Goal: Entertainment & Leisure: Browse casually

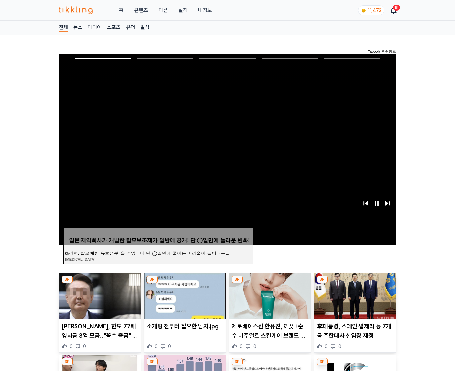
click at [355, 283] on img at bounding box center [355, 296] width 82 height 46
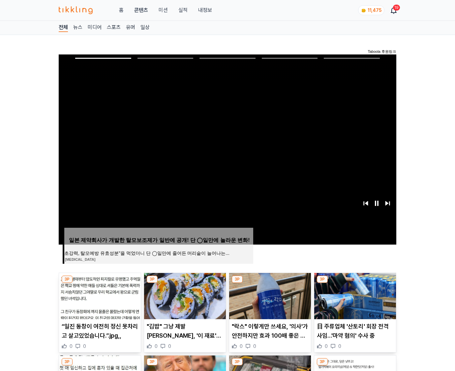
click at [355, 283] on img at bounding box center [355, 296] width 82 height 46
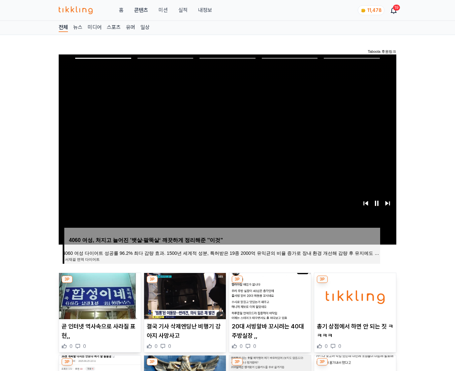
click at [355, 283] on img at bounding box center [355, 296] width 82 height 46
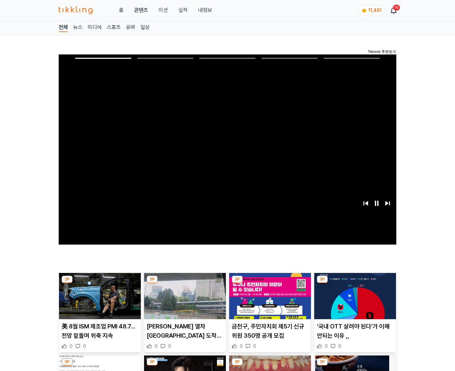
click at [355, 283] on img at bounding box center [355, 296] width 82 height 46
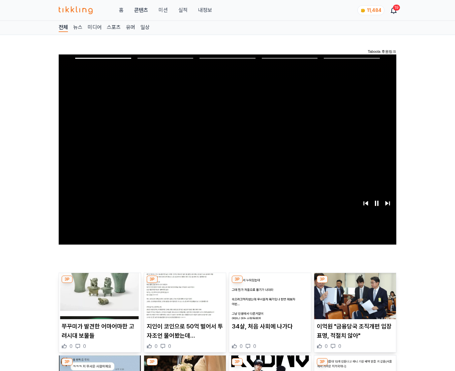
click at [355, 283] on img at bounding box center [355, 296] width 82 height 46
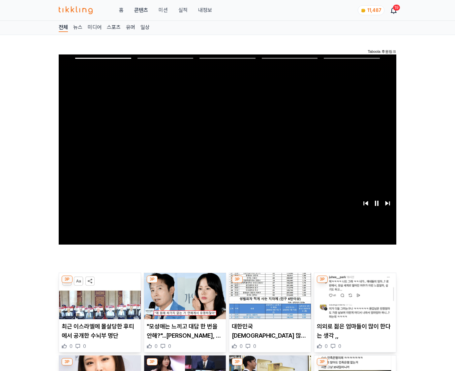
click at [355, 283] on img at bounding box center [355, 296] width 82 height 46
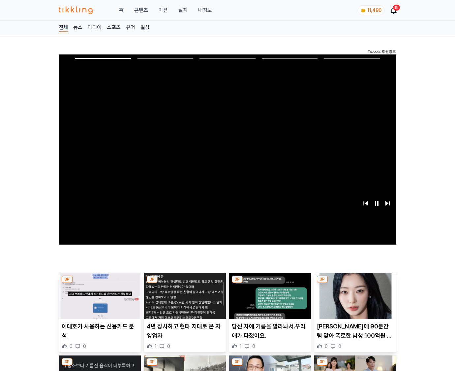
click at [355, 283] on img at bounding box center [355, 296] width 82 height 46
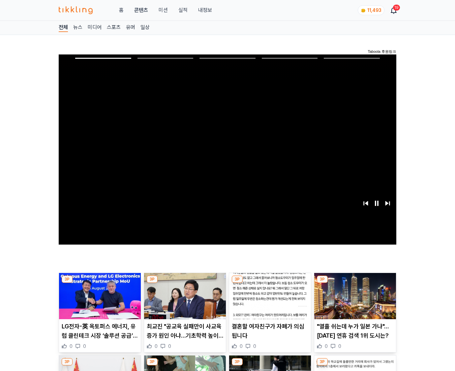
click at [355, 283] on img at bounding box center [355, 296] width 82 height 46
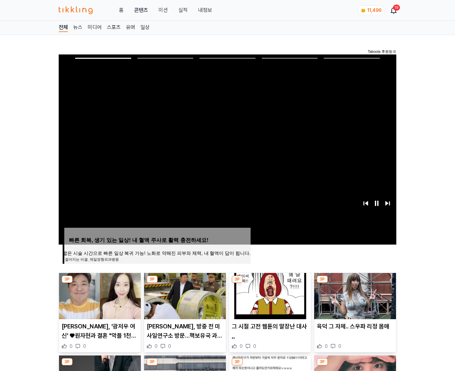
click at [355, 283] on img at bounding box center [355, 296] width 82 height 46
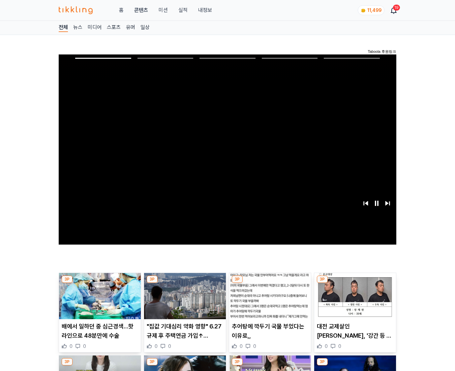
click at [355, 283] on img at bounding box center [355, 296] width 82 height 46
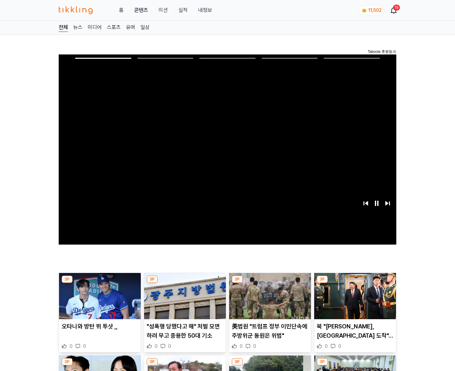
click at [355, 283] on img at bounding box center [355, 296] width 82 height 46
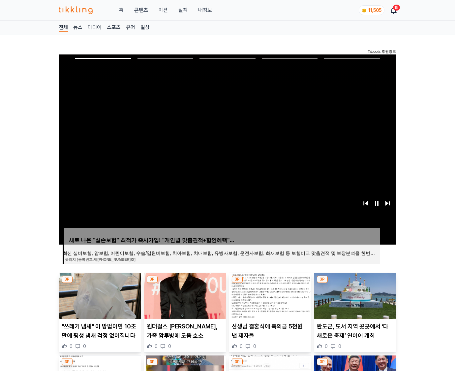
click at [355, 283] on img at bounding box center [355, 296] width 82 height 46
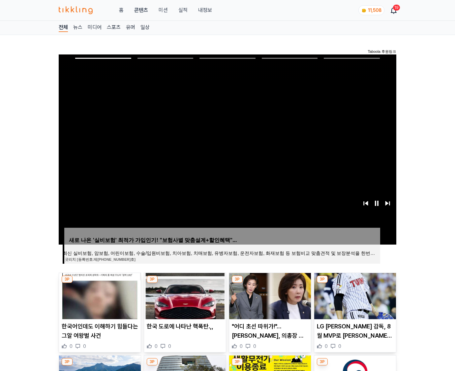
click at [355, 283] on img at bounding box center [355, 296] width 82 height 46
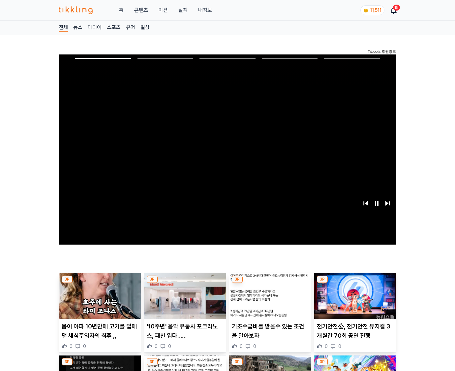
click at [355, 283] on img at bounding box center [355, 296] width 82 height 46
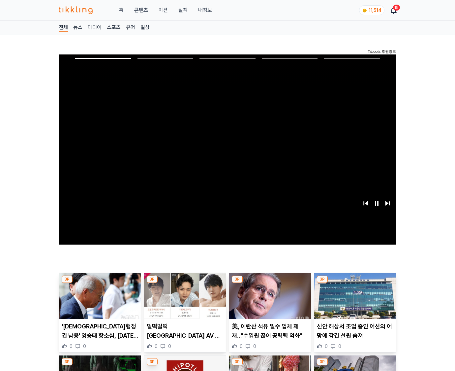
click at [355, 283] on img at bounding box center [355, 296] width 82 height 46
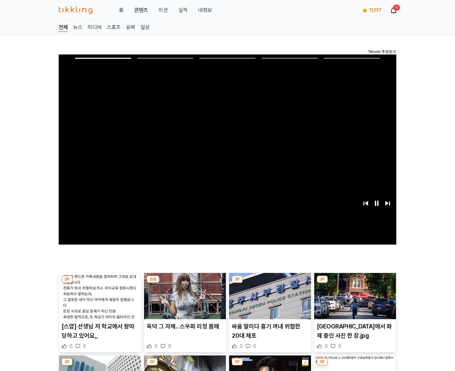
click at [355, 283] on img at bounding box center [355, 296] width 82 height 46
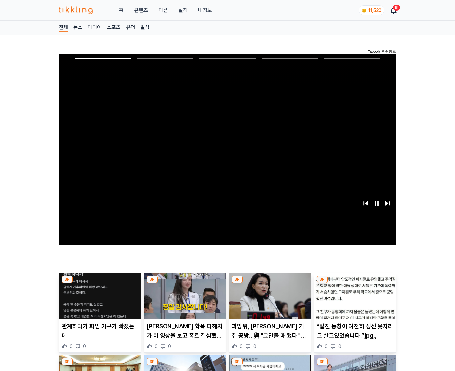
click at [355, 283] on img at bounding box center [355, 296] width 82 height 46
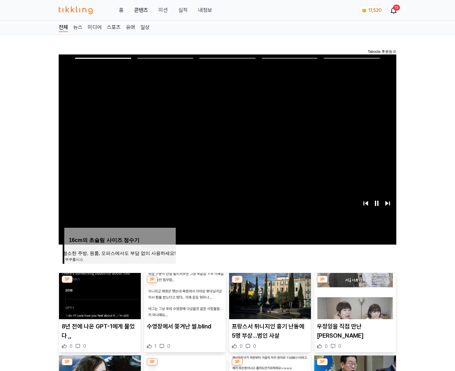
click at [355, 283] on img at bounding box center [355, 296] width 82 height 46
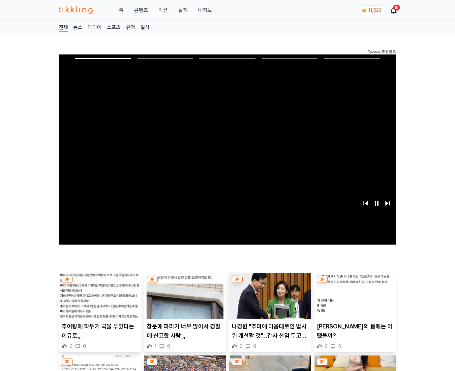
click at [355, 283] on img at bounding box center [355, 296] width 82 height 46
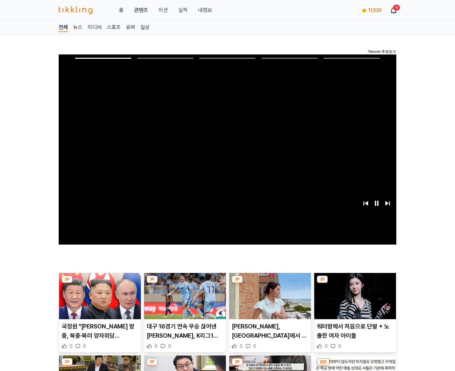
click at [355, 283] on img at bounding box center [355, 296] width 82 height 46
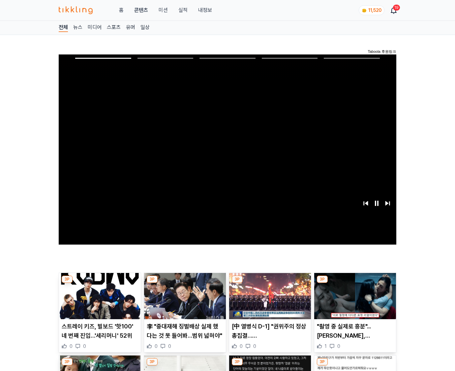
click at [355, 283] on img at bounding box center [355, 296] width 82 height 46
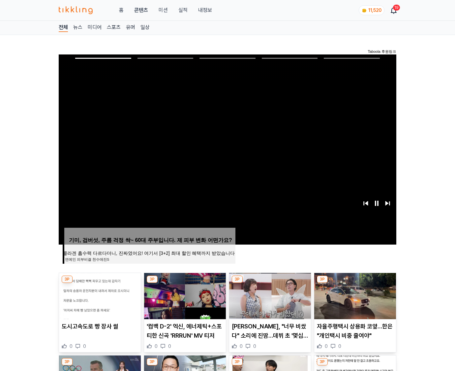
click at [355, 283] on img at bounding box center [355, 296] width 82 height 46
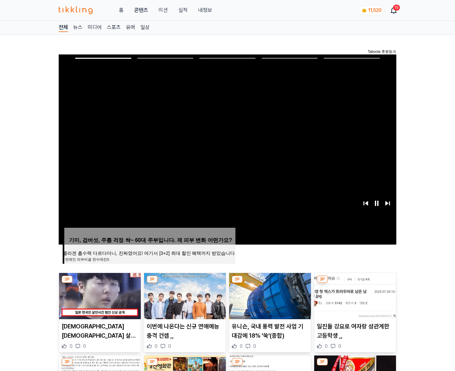
click at [355, 283] on img at bounding box center [355, 296] width 82 height 46
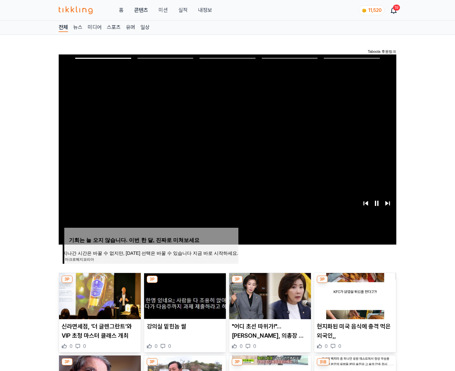
click at [355, 283] on img at bounding box center [355, 296] width 82 height 46
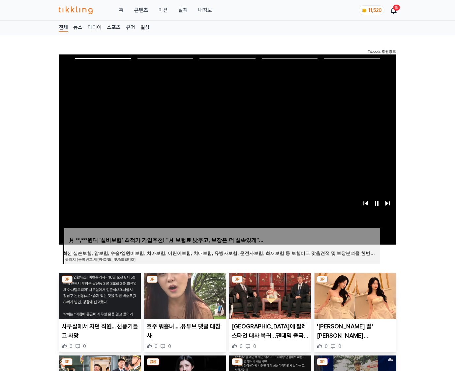
click at [355, 283] on img at bounding box center [355, 296] width 82 height 46
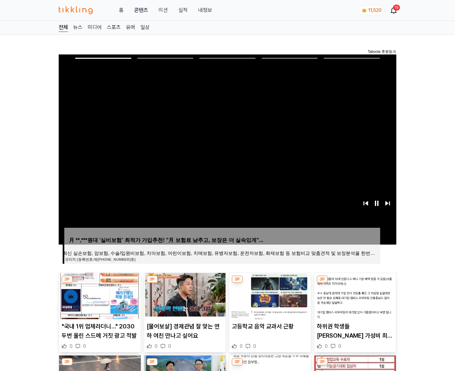
click at [355, 283] on img at bounding box center [355, 296] width 82 height 46
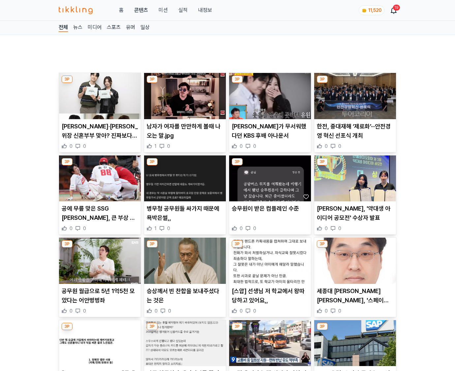
click at [355, 283] on img at bounding box center [355, 261] width 82 height 46
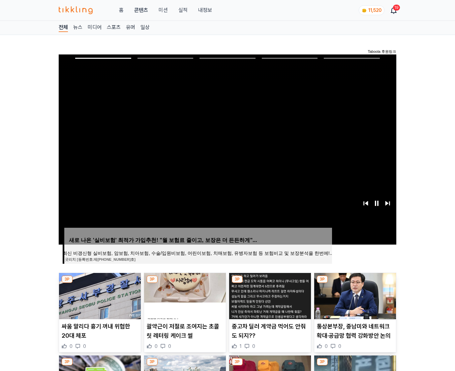
click at [355, 283] on img at bounding box center [355, 296] width 82 height 46
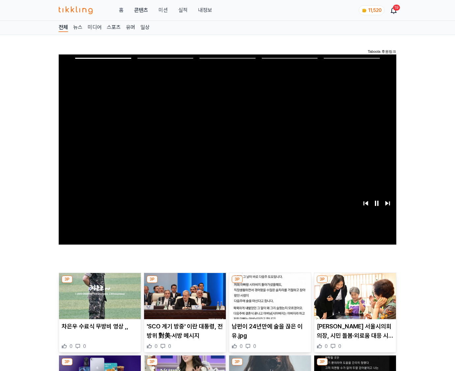
click at [355, 283] on img at bounding box center [355, 296] width 82 height 46
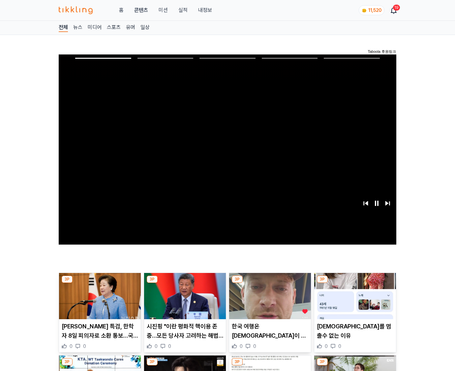
click at [355, 283] on img at bounding box center [355, 296] width 82 height 46
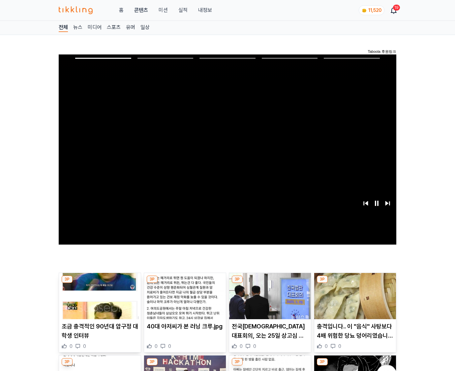
click at [355, 283] on img at bounding box center [355, 296] width 82 height 46
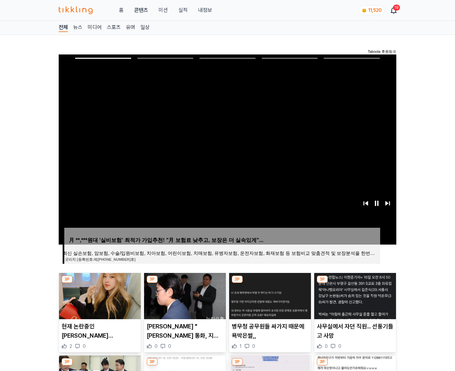
click at [355, 283] on img at bounding box center [355, 296] width 82 height 46
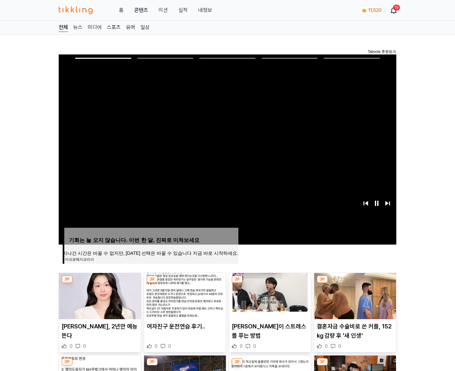
click at [355, 283] on img at bounding box center [355, 296] width 82 height 46
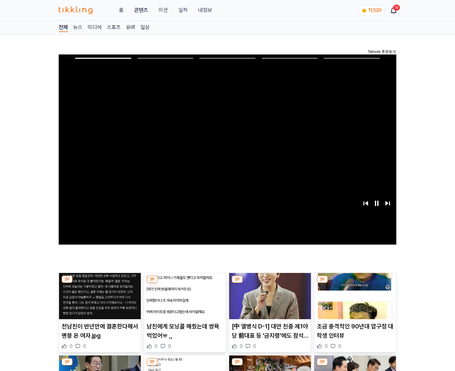
click at [355, 283] on img at bounding box center [355, 296] width 82 height 46
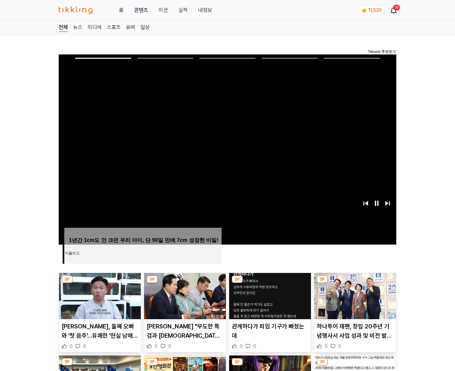
click at [355, 283] on img at bounding box center [355, 296] width 82 height 46
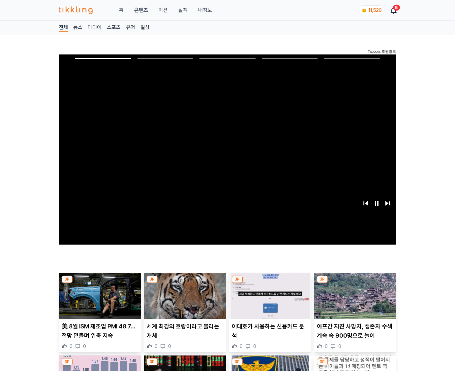
click at [355, 283] on img at bounding box center [355, 296] width 82 height 46
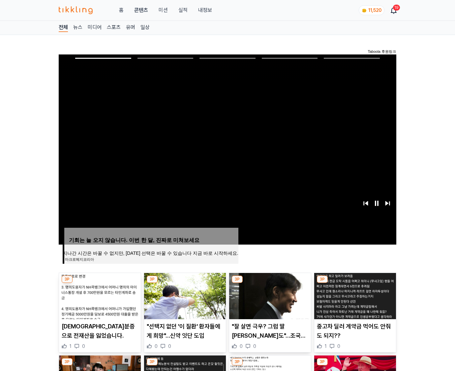
click at [355, 283] on img at bounding box center [355, 296] width 82 height 46
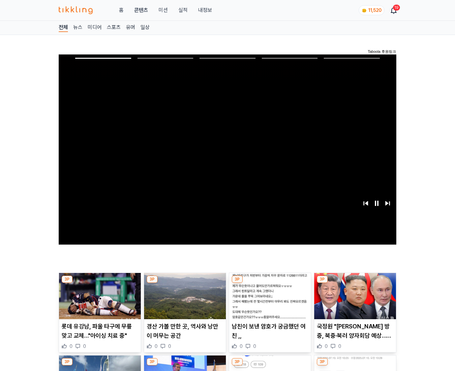
click at [355, 283] on img at bounding box center [355, 296] width 82 height 46
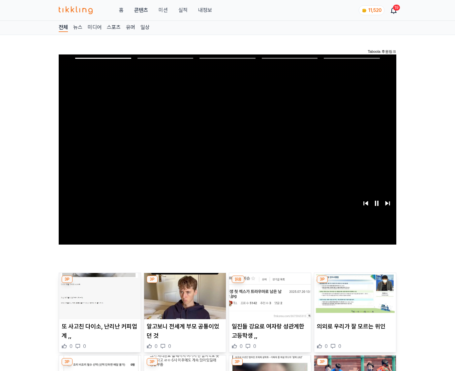
click at [355, 283] on img at bounding box center [355, 296] width 82 height 46
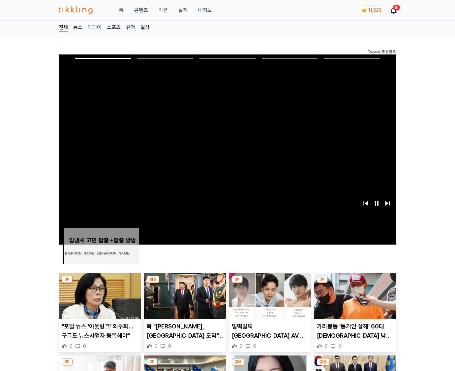
click at [355, 283] on img at bounding box center [355, 296] width 82 height 46
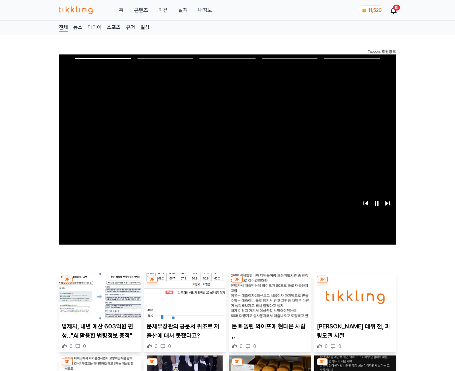
click at [355, 283] on img at bounding box center [355, 296] width 82 height 46
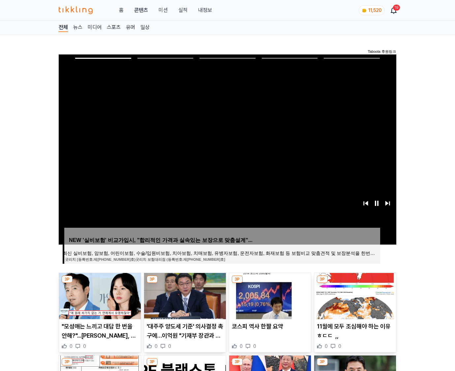
click at [355, 283] on img at bounding box center [355, 296] width 82 height 46
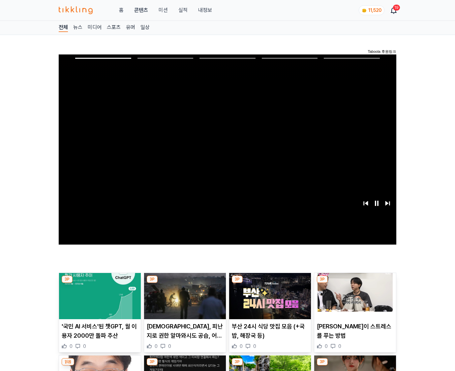
click at [355, 283] on img at bounding box center [355, 296] width 82 height 46
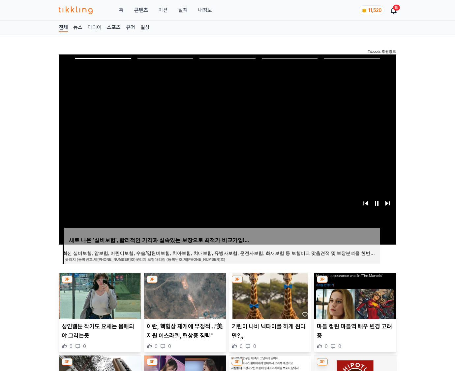
click at [355, 283] on img at bounding box center [355, 296] width 82 height 46
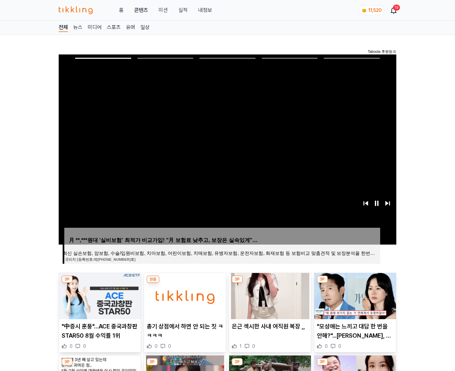
click at [355, 283] on img at bounding box center [355, 296] width 82 height 46
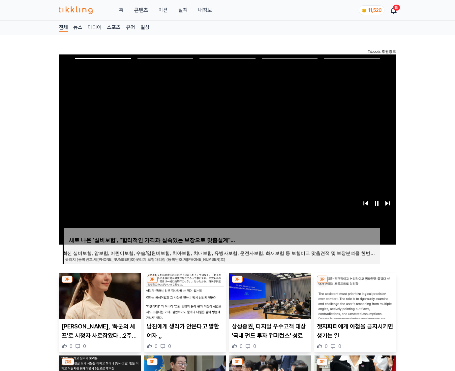
click at [355, 283] on img at bounding box center [355, 296] width 82 height 46
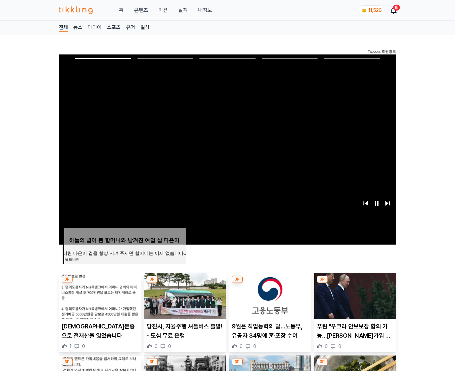
click at [355, 283] on img at bounding box center [355, 296] width 82 height 46
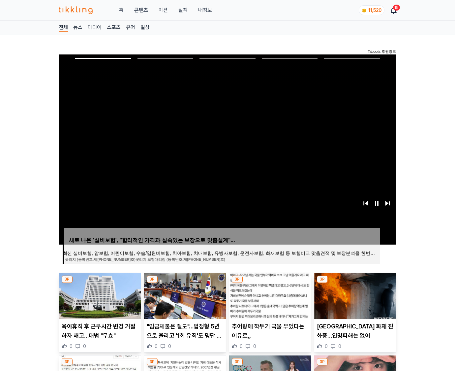
click at [355, 283] on img at bounding box center [355, 296] width 82 height 46
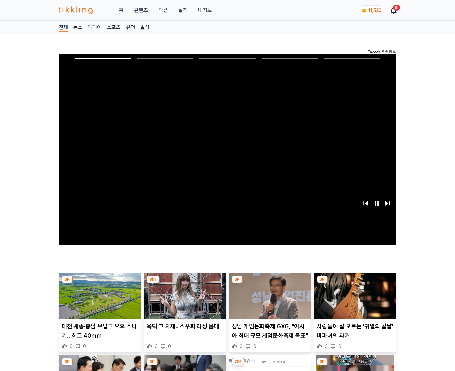
click at [355, 283] on img at bounding box center [355, 296] width 82 height 46
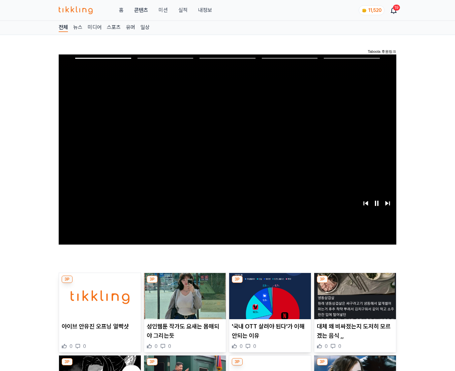
click at [355, 283] on img at bounding box center [355, 296] width 82 height 46
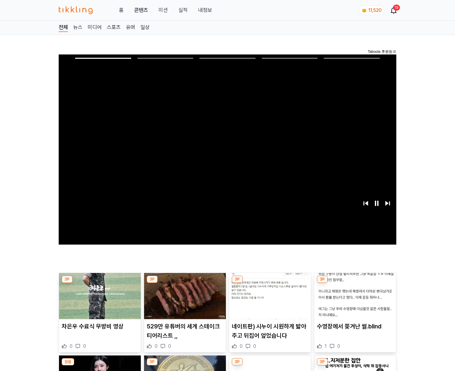
click at [355, 283] on img at bounding box center [355, 296] width 82 height 46
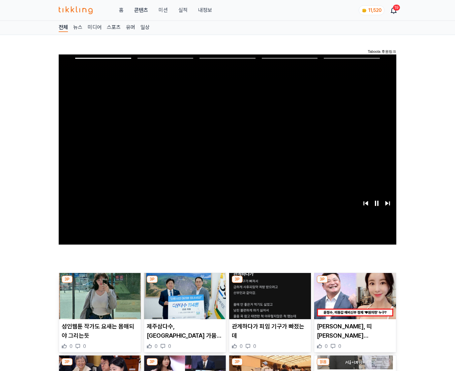
click at [355, 283] on img at bounding box center [355, 296] width 82 height 46
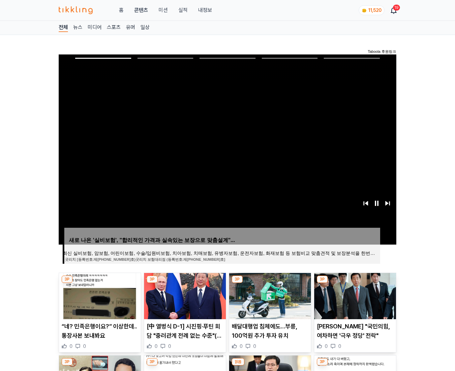
click at [355, 283] on img at bounding box center [355, 296] width 82 height 46
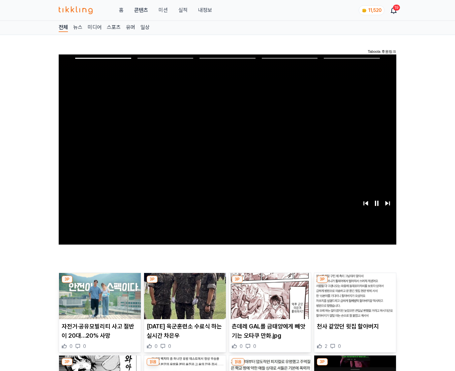
click at [355, 283] on img at bounding box center [355, 296] width 82 height 46
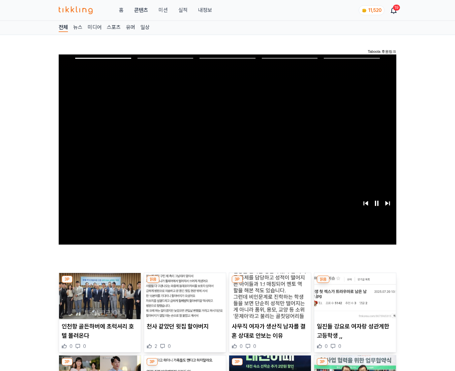
click at [355, 283] on img at bounding box center [355, 296] width 82 height 46
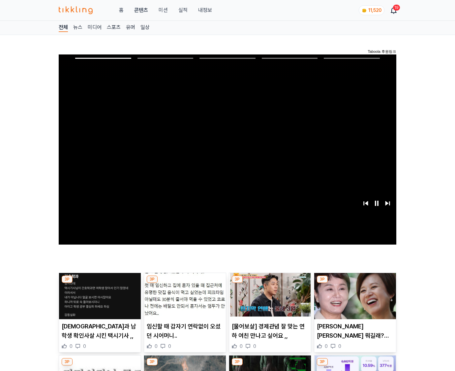
click at [355, 283] on img at bounding box center [355, 296] width 82 height 46
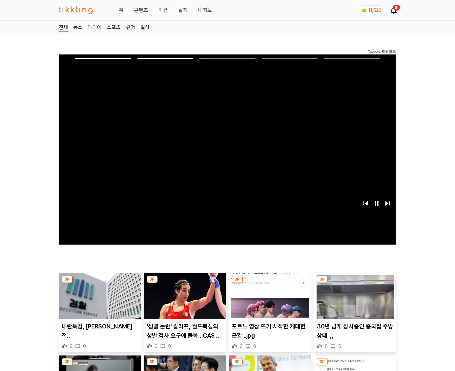
click at [355, 283] on img at bounding box center [355, 296] width 82 height 46
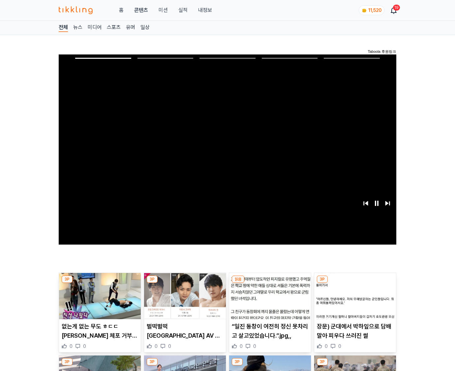
click at [355, 283] on img at bounding box center [355, 296] width 82 height 46
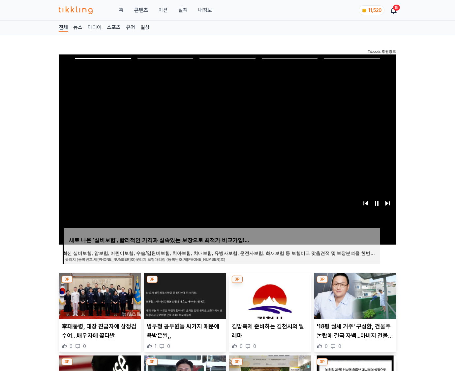
click at [355, 283] on img at bounding box center [355, 296] width 82 height 46
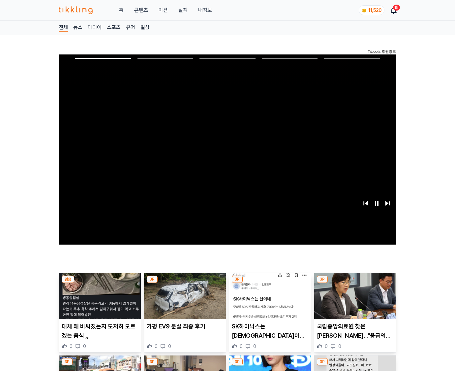
click at [355, 283] on img at bounding box center [355, 296] width 82 height 46
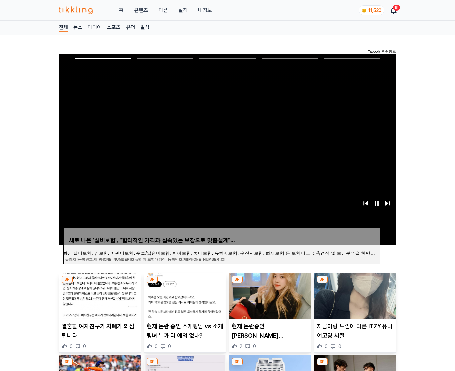
click at [355, 283] on img at bounding box center [355, 296] width 82 height 46
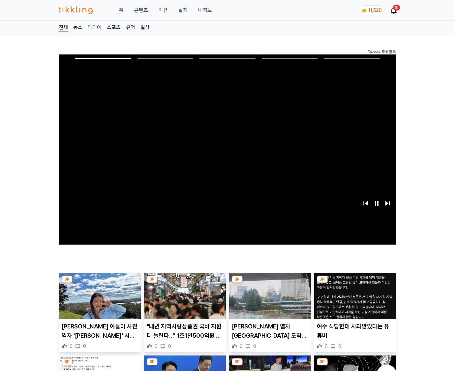
click at [355, 283] on img at bounding box center [355, 296] width 82 height 46
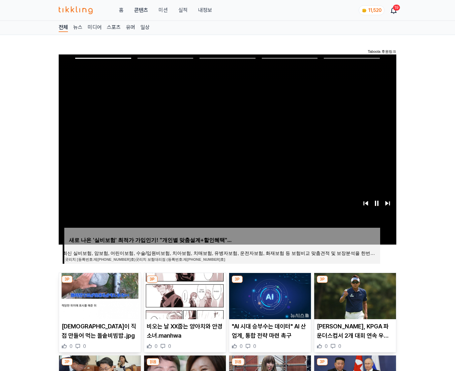
click at [355, 283] on img at bounding box center [355, 296] width 82 height 46
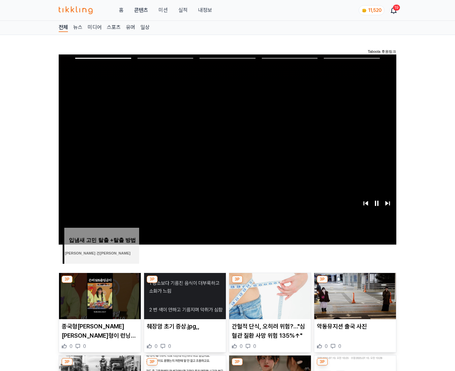
click at [355, 283] on img at bounding box center [355, 296] width 82 height 46
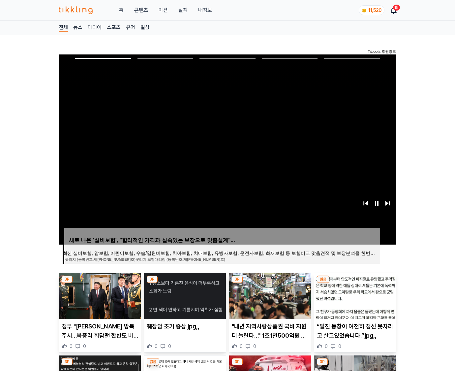
click at [355, 283] on img at bounding box center [355, 296] width 82 height 46
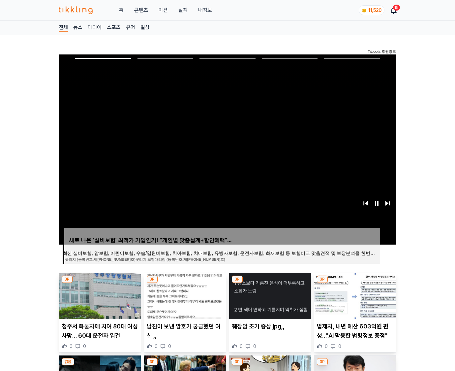
click at [355, 283] on img at bounding box center [355, 296] width 82 height 46
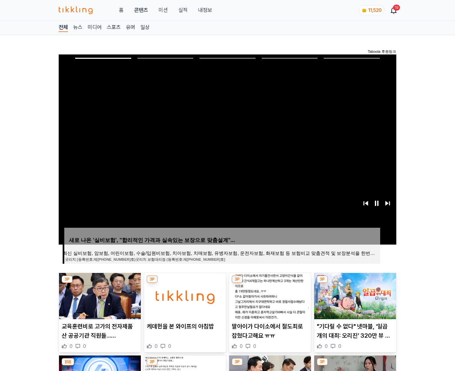
click at [355, 283] on img at bounding box center [355, 296] width 82 height 46
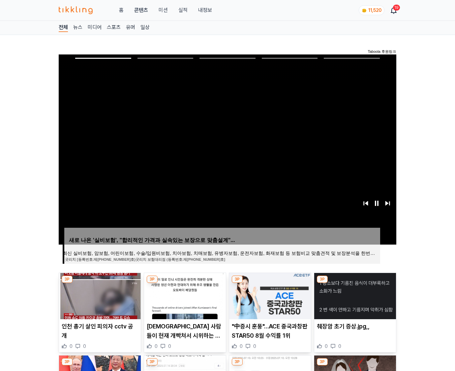
click at [355, 283] on img at bounding box center [355, 296] width 82 height 46
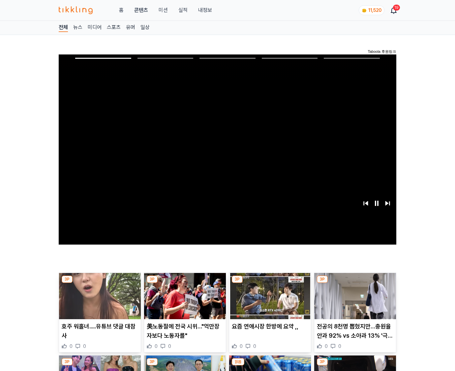
click at [355, 283] on img at bounding box center [355, 296] width 82 height 46
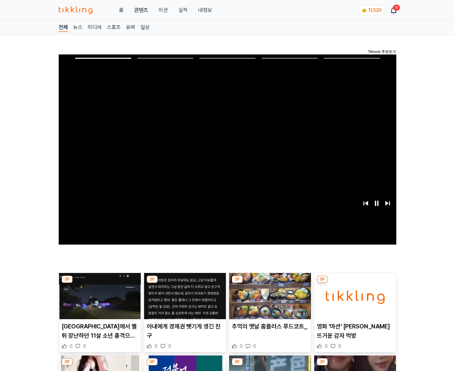
click at [355, 283] on img at bounding box center [355, 296] width 82 height 46
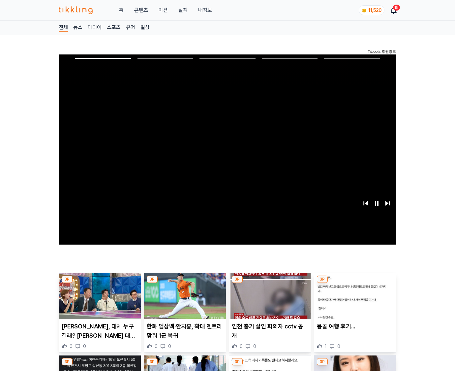
click at [355, 283] on img at bounding box center [355, 296] width 82 height 46
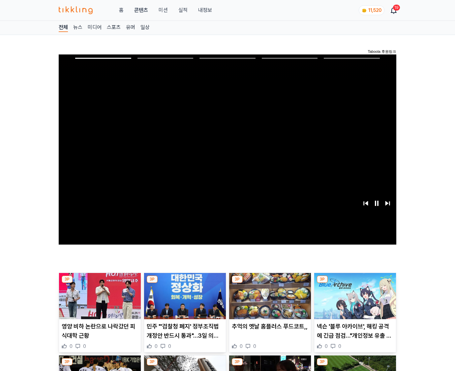
click at [355, 283] on img at bounding box center [355, 296] width 82 height 46
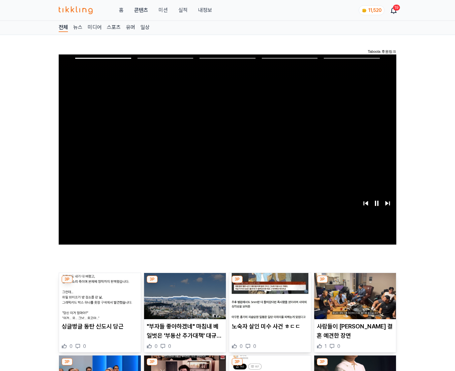
click at [355, 283] on img at bounding box center [355, 296] width 82 height 46
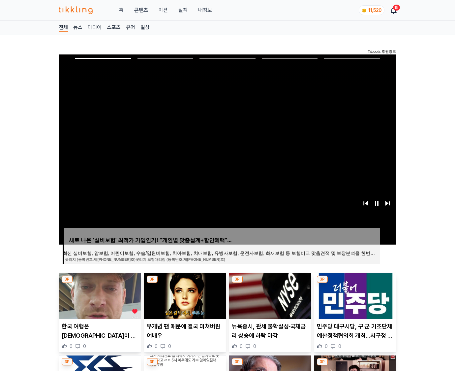
click at [355, 283] on img at bounding box center [355, 296] width 82 height 46
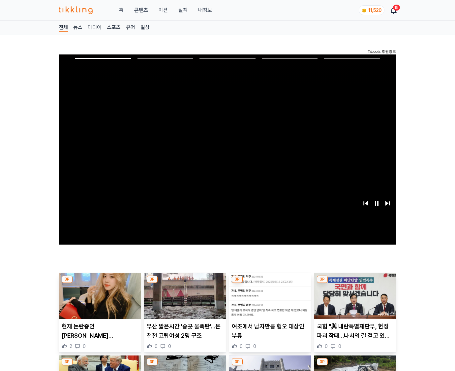
click at [355, 283] on img at bounding box center [355, 296] width 82 height 46
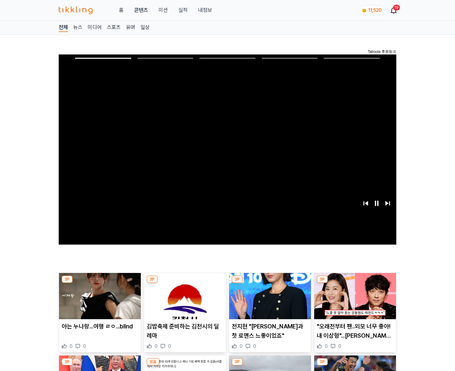
click at [355, 283] on img at bounding box center [355, 296] width 82 height 46
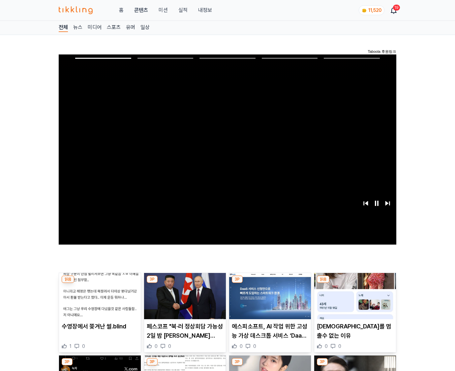
click at [355, 283] on img at bounding box center [355, 296] width 82 height 46
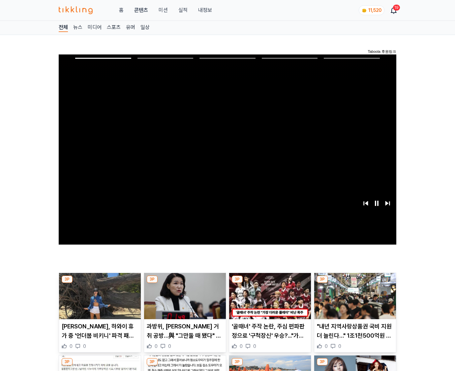
click at [355, 283] on img at bounding box center [355, 296] width 82 height 46
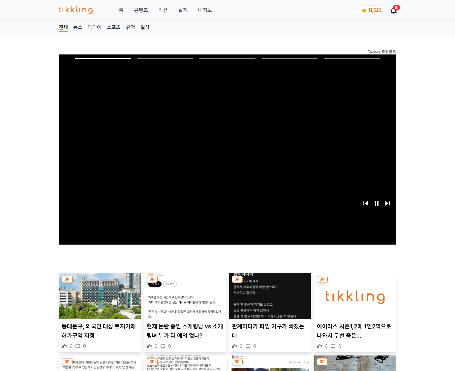
click at [355, 283] on img at bounding box center [355, 296] width 82 height 46
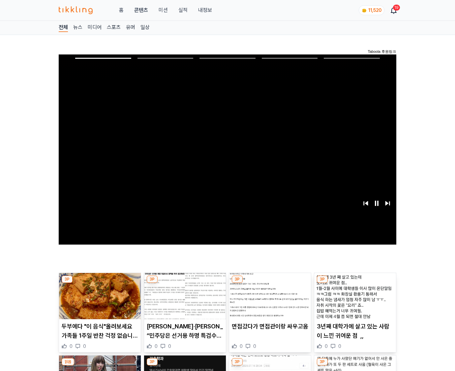
click at [355, 283] on img at bounding box center [355, 296] width 82 height 46
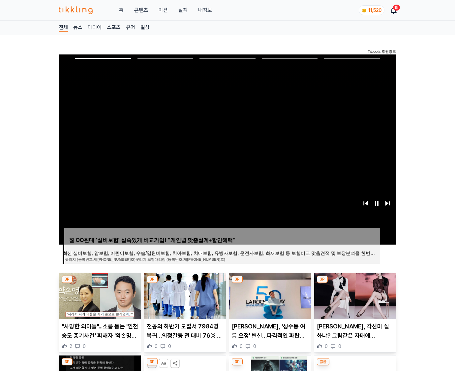
click at [355, 283] on img at bounding box center [355, 296] width 82 height 46
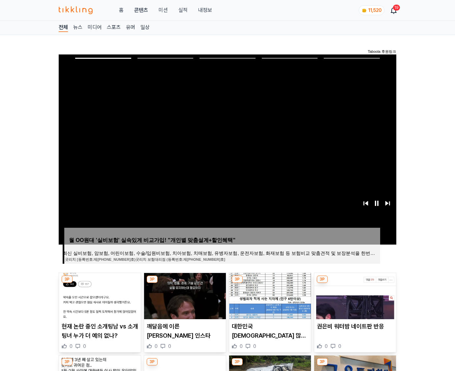
click at [355, 283] on img at bounding box center [355, 296] width 82 height 46
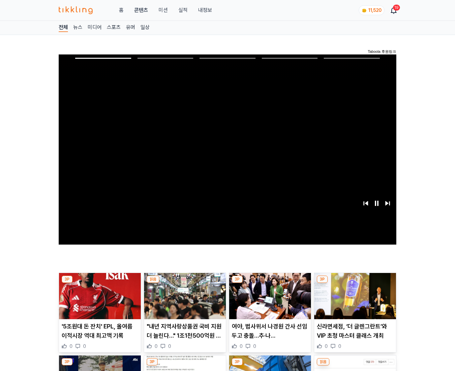
click at [355, 283] on img at bounding box center [355, 296] width 82 height 46
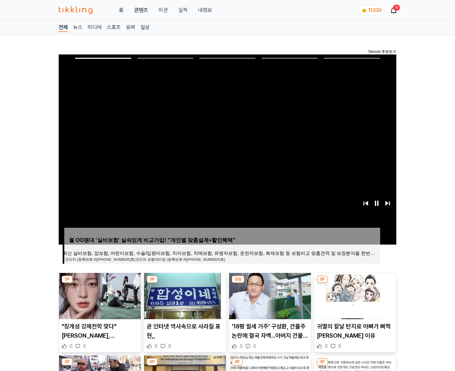
click at [355, 283] on img at bounding box center [355, 296] width 82 height 46
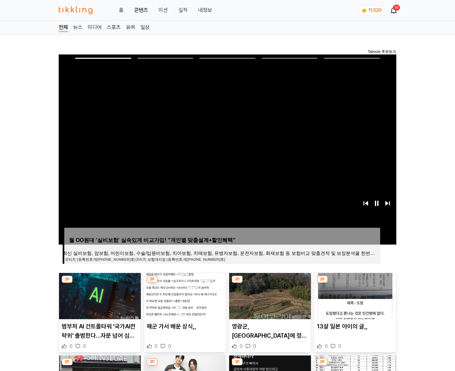
click at [355, 283] on img at bounding box center [355, 296] width 82 height 46
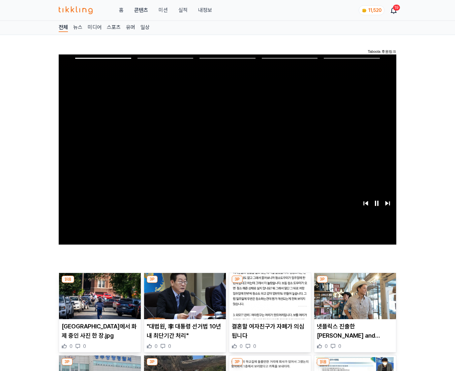
click at [355, 283] on img at bounding box center [355, 296] width 82 height 46
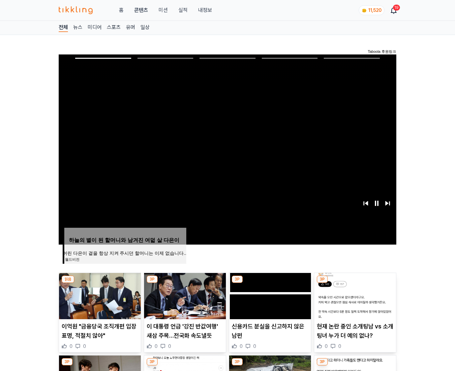
click at [355, 283] on img at bounding box center [355, 296] width 82 height 46
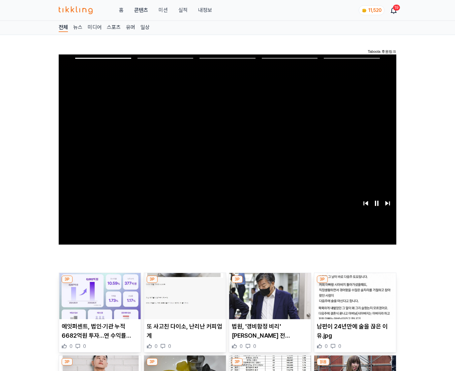
click at [355, 283] on img at bounding box center [355, 296] width 82 height 46
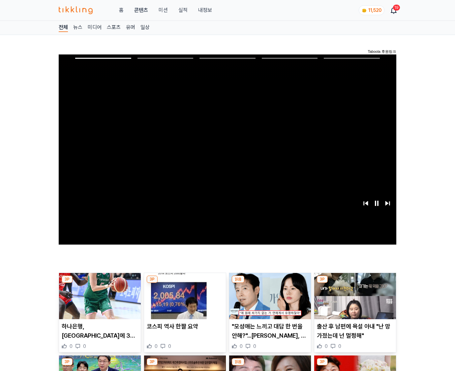
click at [355, 283] on img at bounding box center [355, 296] width 82 height 46
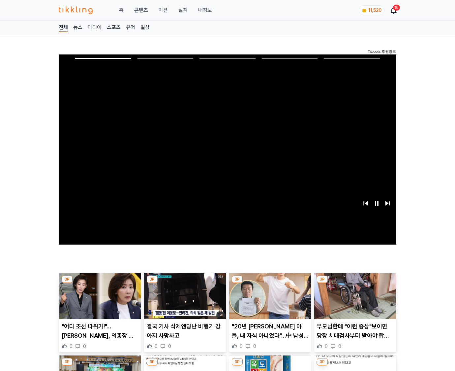
click at [355, 283] on img at bounding box center [355, 296] width 82 height 46
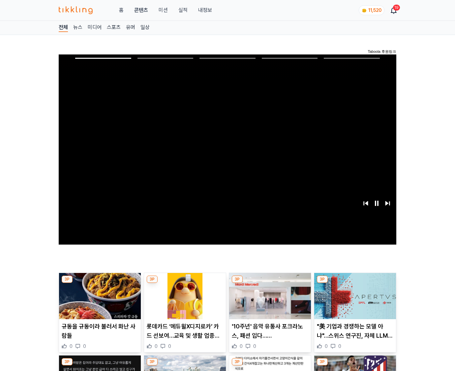
click at [355, 283] on img at bounding box center [355, 296] width 82 height 46
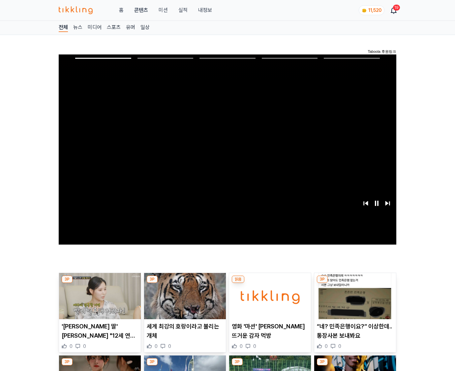
click at [355, 283] on img at bounding box center [355, 296] width 82 height 46
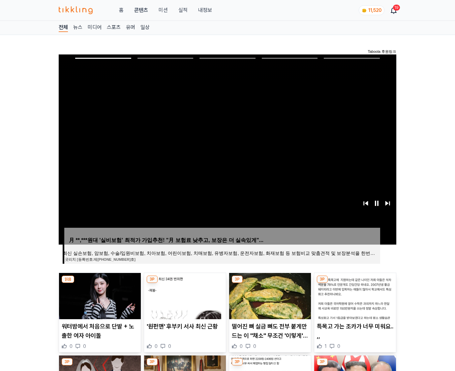
click at [355, 283] on img at bounding box center [355, 296] width 82 height 46
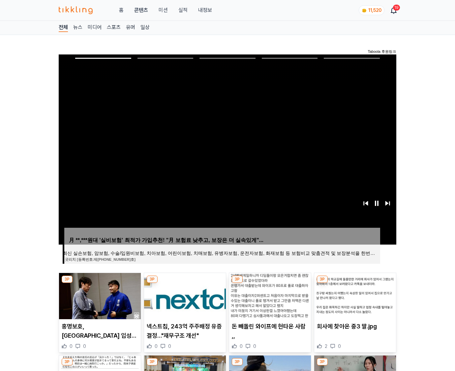
click at [355, 283] on img at bounding box center [355, 296] width 82 height 46
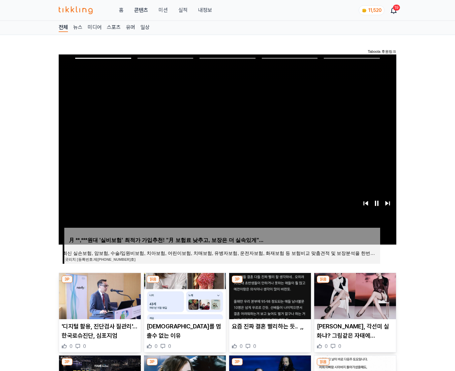
click at [355, 283] on img at bounding box center [355, 296] width 82 height 46
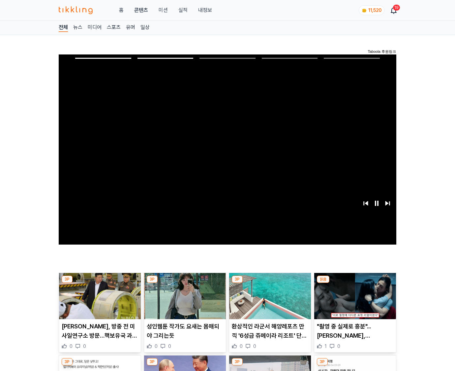
click at [355, 283] on img at bounding box center [355, 296] width 82 height 46
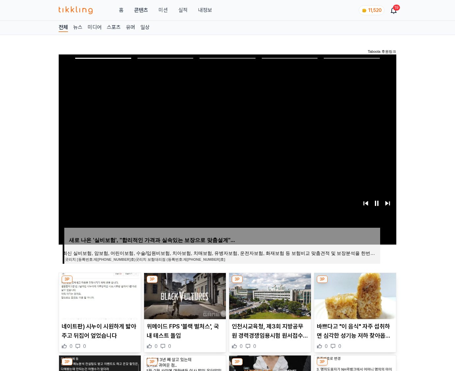
click at [355, 283] on img at bounding box center [355, 296] width 82 height 46
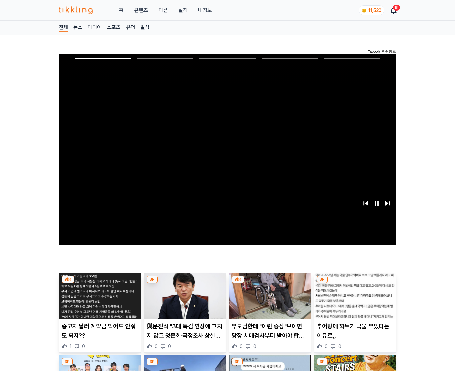
click at [355, 283] on img at bounding box center [355, 296] width 82 height 46
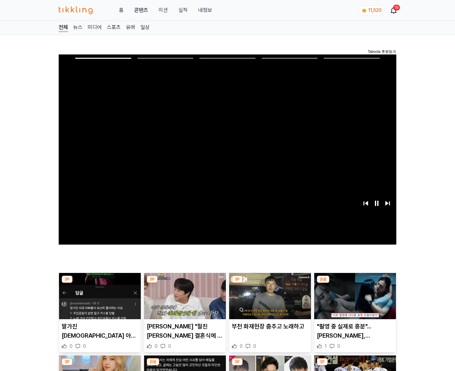
click at [355, 283] on img at bounding box center [355, 296] width 82 height 46
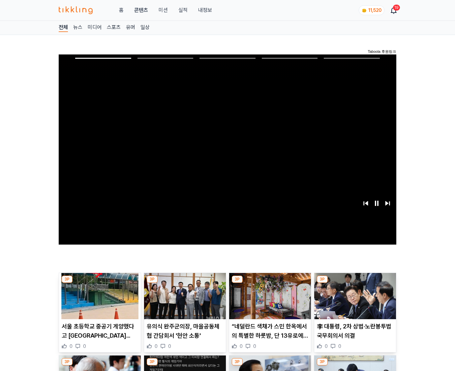
click at [355, 283] on img at bounding box center [355, 296] width 82 height 46
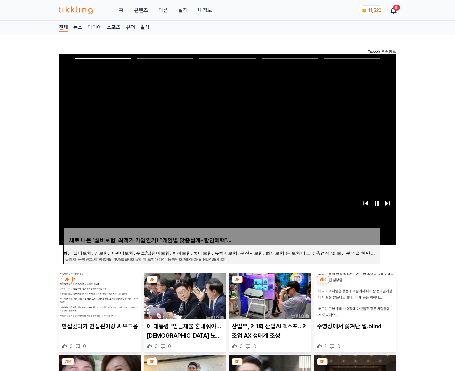
click at [355, 283] on img at bounding box center [355, 296] width 82 height 46
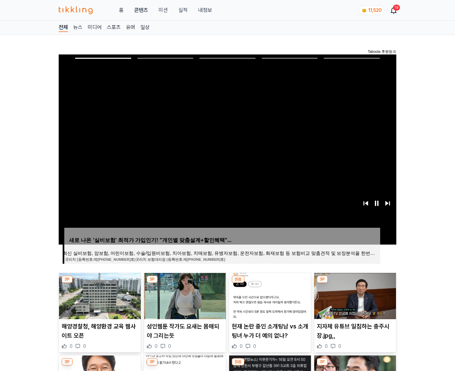
click at [355, 283] on img at bounding box center [355, 296] width 82 height 46
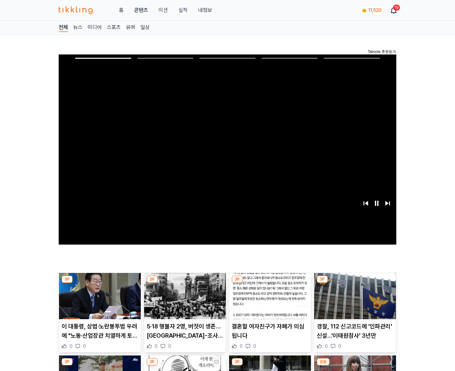
click at [355, 283] on img at bounding box center [355, 296] width 82 height 46
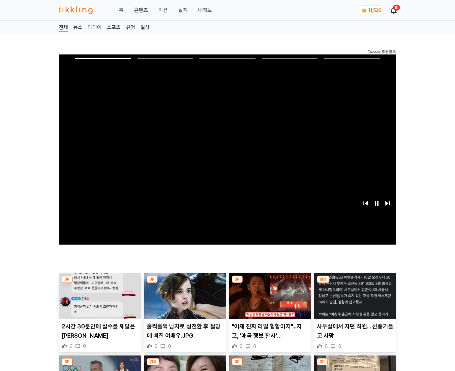
click at [355, 283] on img at bounding box center [355, 296] width 82 height 46
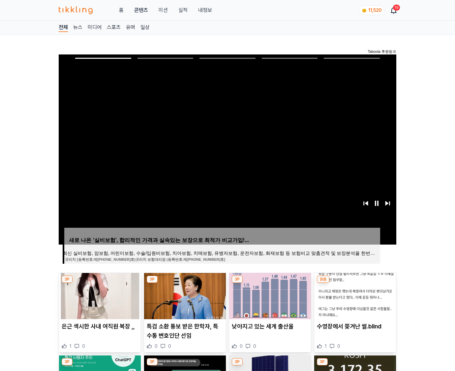
click at [355, 283] on img at bounding box center [355, 296] width 82 height 46
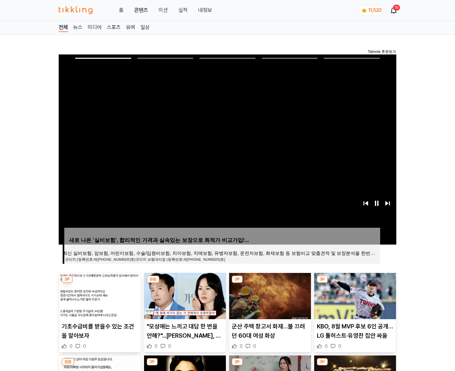
click at [355, 283] on img at bounding box center [355, 296] width 82 height 46
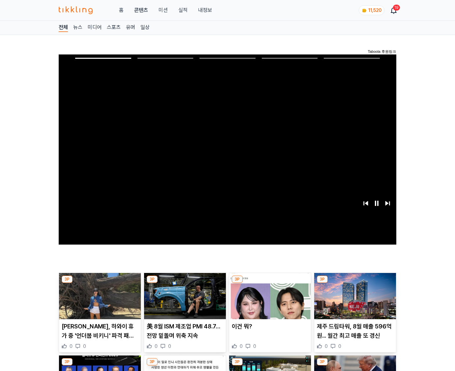
click at [355, 283] on img at bounding box center [355, 296] width 82 height 46
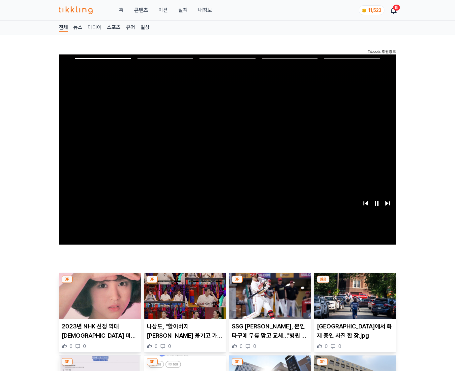
click at [355, 283] on img at bounding box center [355, 296] width 82 height 46
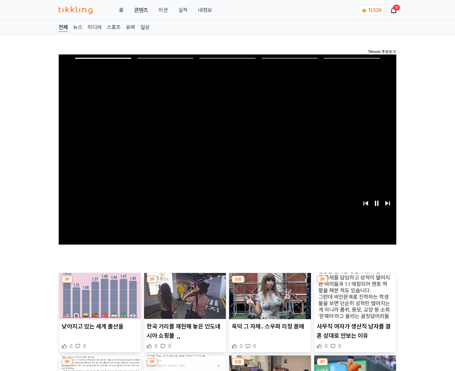
click at [355, 283] on img at bounding box center [355, 296] width 82 height 46
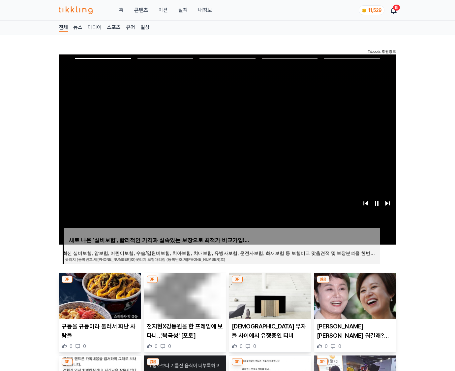
click at [355, 283] on img at bounding box center [355, 296] width 82 height 46
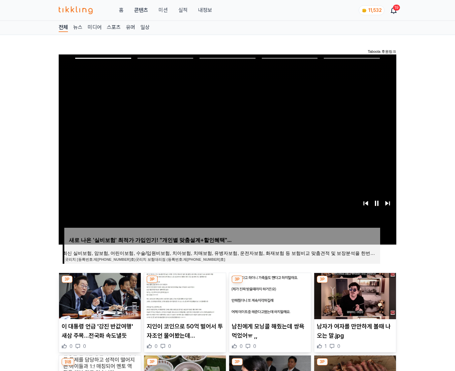
click at [355, 283] on img at bounding box center [355, 296] width 82 height 46
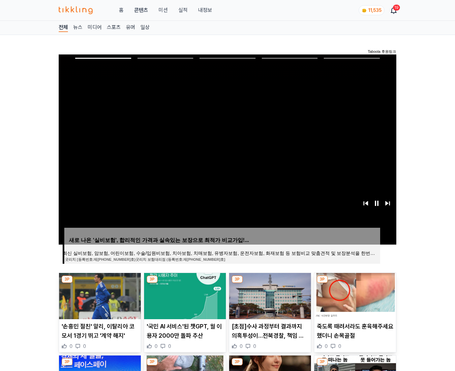
click at [355, 283] on img at bounding box center [355, 296] width 82 height 46
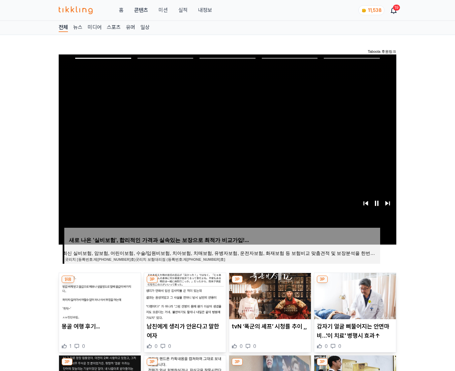
click at [355, 283] on img at bounding box center [355, 296] width 82 height 46
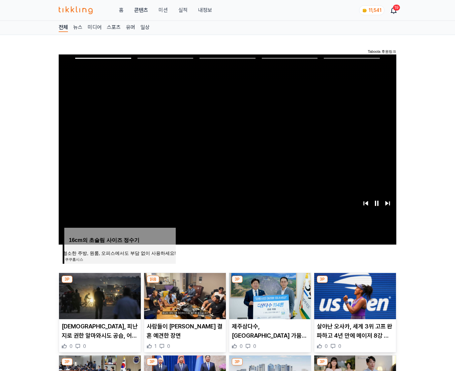
click at [355, 283] on img at bounding box center [355, 296] width 82 height 46
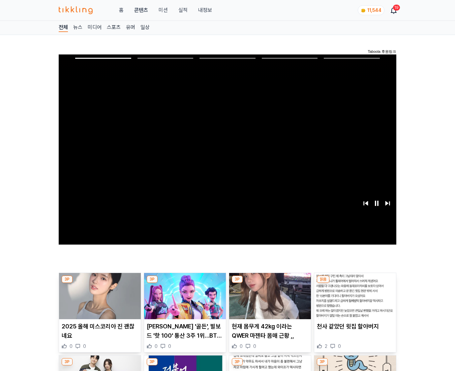
click at [355, 283] on img at bounding box center [355, 296] width 82 height 46
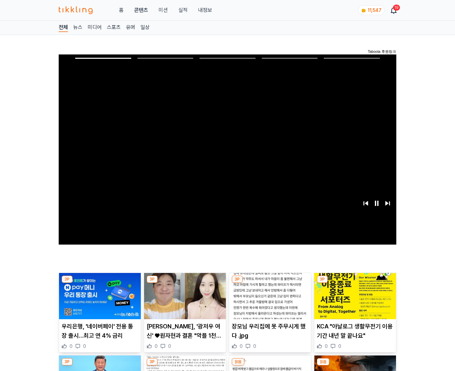
click at [355, 283] on img at bounding box center [355, 296] width 82 height 46
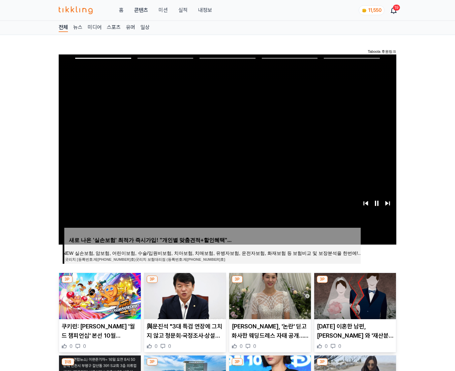
click at [355, 283] on img at bounding box center [355, 296] width 82 height 46
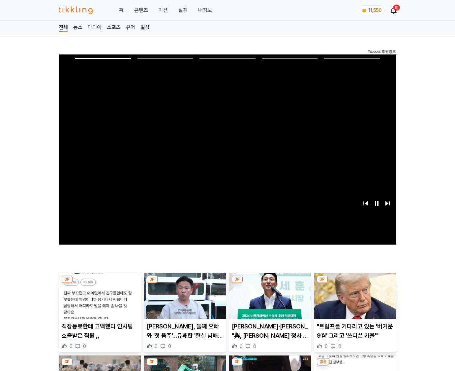
click at [355, 283] on img at bounding box center [355, 296] width 82 height 46
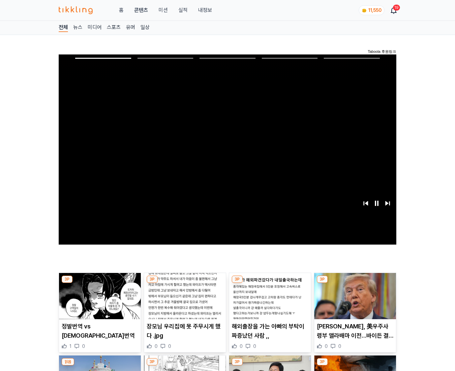
click at [355, 283] on img at bounding box center [355, 296] width 82 height 46
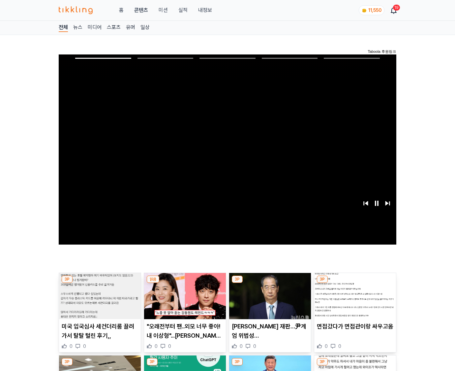
click at [355, 283] on img at bounding box center [355, 296] width 82 height 46
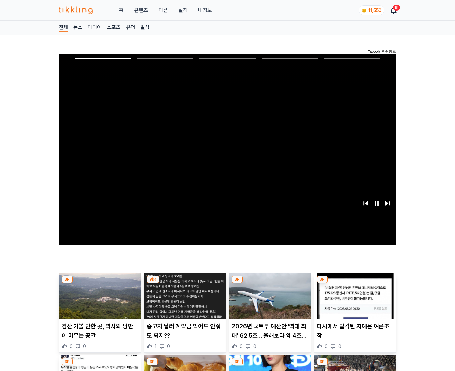
click at [355, 283] on img at bounding box center [355, 296] width 82 height 46
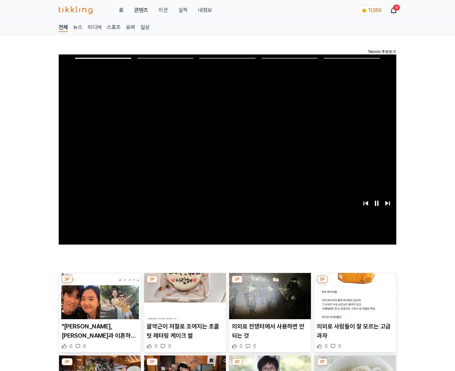
click at [355, 283] on img at bounding box center [355, 296] width 82 height 46
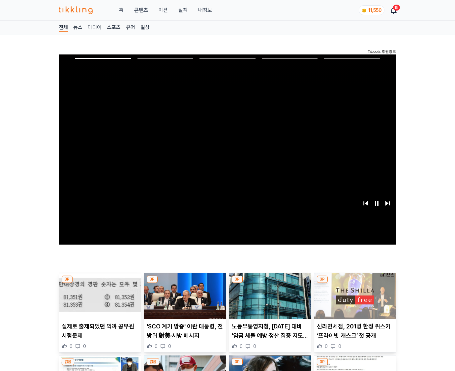
click at [355, 283] on img at bounding box center [355, 296] width 82 height 46
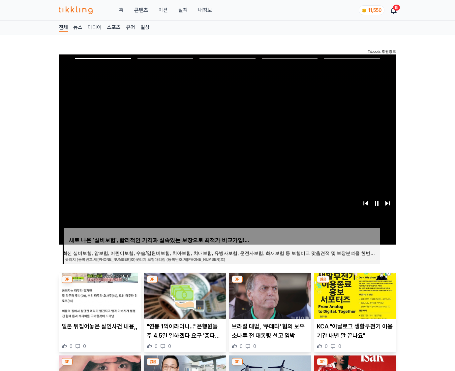
click at [355, 283] on img at bounding box center [355, 296] width 82 height 46
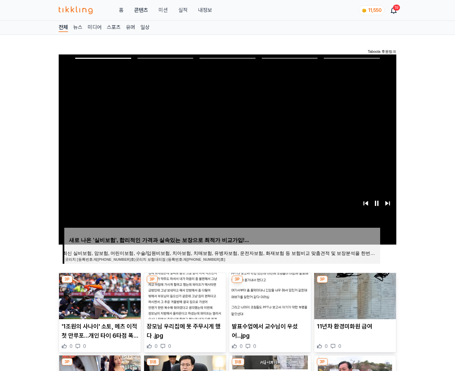
click at [355, 283] on img at bounding box center [355, 296] width 82 height 46
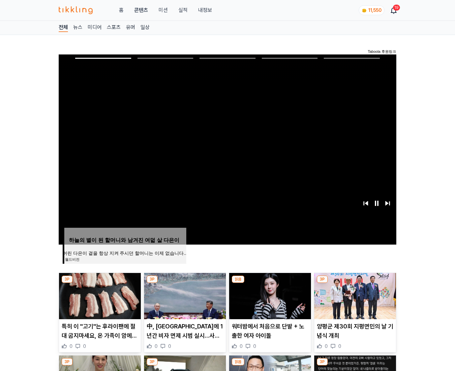
click at [355, 283] on img at bounding box center [355, 296] width 82 height 46
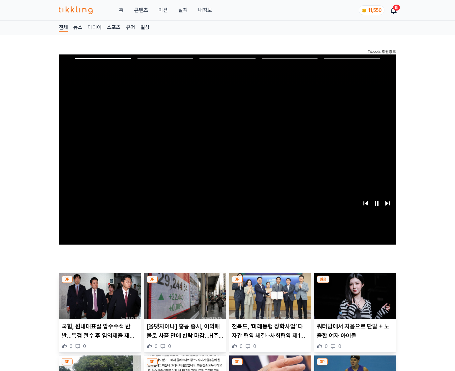
click at [355, 283] on img at bounding box center [355, 296] width 82 height 46
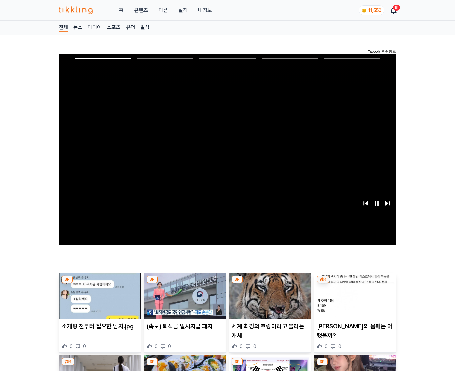
click at [355, 283] on img at bounding box center [355, 296] width 82 height 46
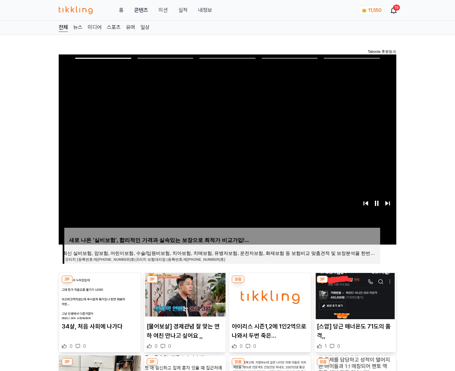
click at [355, 283] on img at bounding box center [355, 296] width 82 height 46
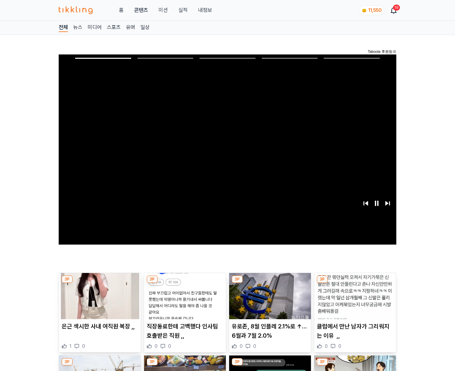
click at [355, 283] on img at bounding box center [355, 296] width 82 height 46
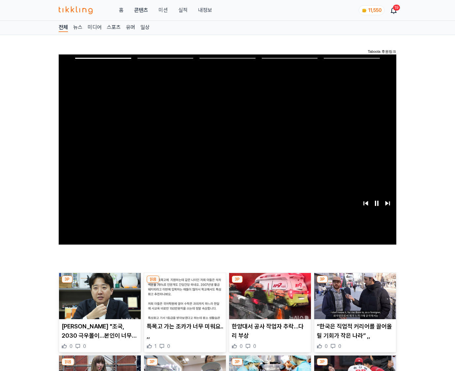
click at [355, 283] on img at bounding box center [355, 296] width 82 height 46
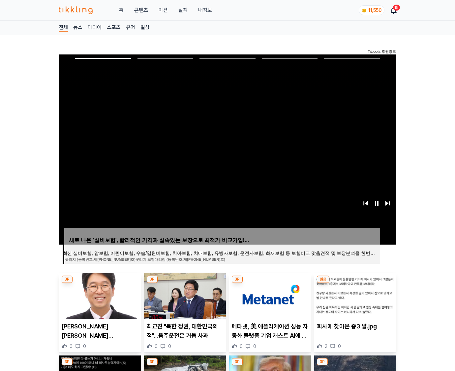
click at [355, 283] on img at bounding box center [355, 296] width 82 height 46
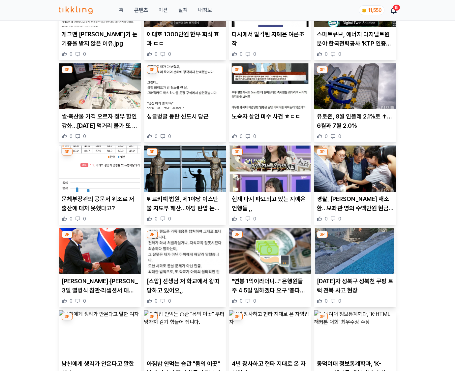
scroll to position [2375, 0]
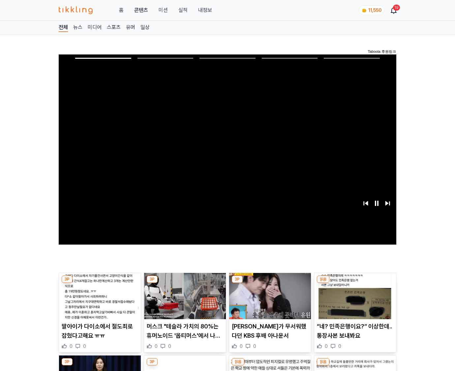
click at [355, 283] on img at bounding box center [355, 296] width 82 height 46
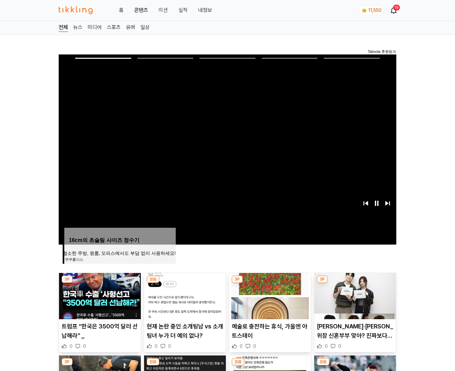
click at [355, 283] on img at bounding box center [355, 296] width 82 height 46
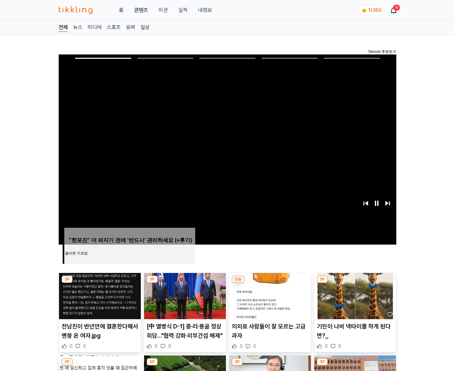
click at [355, 283] on img at bounding box center [355, 296] width 82 height 46
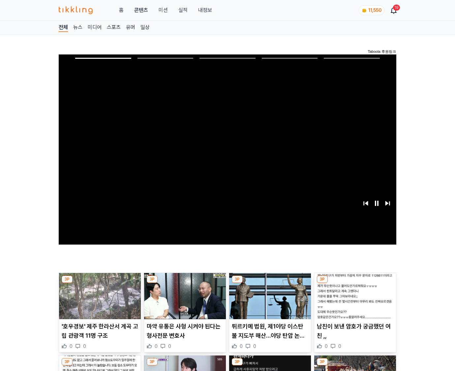
click at [355, 283] on img at bounding box center [355, 296] width 82 height 46
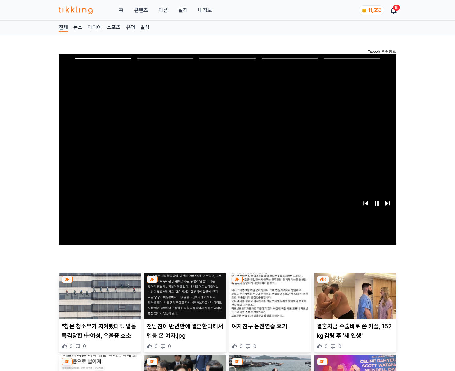
click at [355, 283] on img at bounding box center [355, 296] width 82 height 46
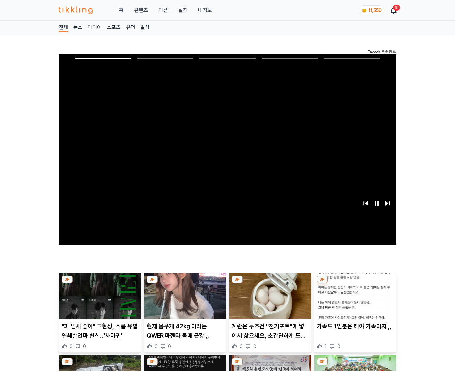
click at [355, 283] on img at bounding box center [355, 296] width 82 height 46
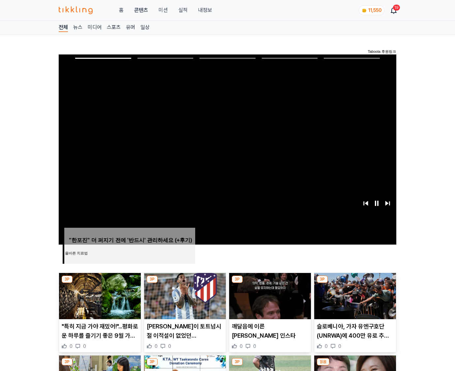
click at [355, 283] on img at bounding box center [355, 296] width 82 height 46
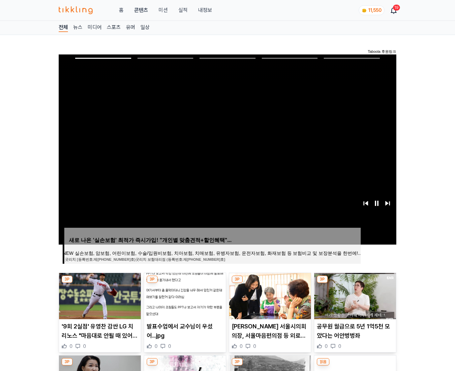
click at [355, 283] on img at bounding box center [355, 296] width 82 height 46
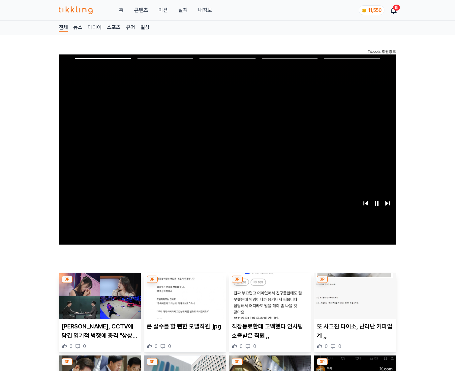
click at [355, 283] on img at bounding box center [355, 296] width 82 height 46
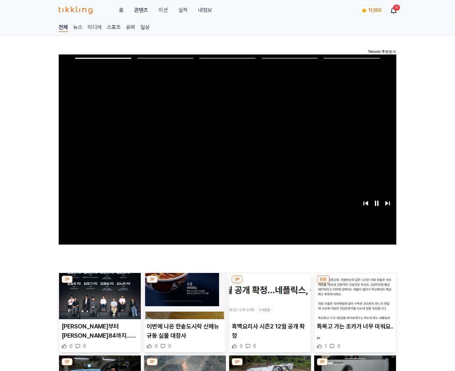
click at [355, 283] on img at bounding box center [355, 296] width 82 height 46
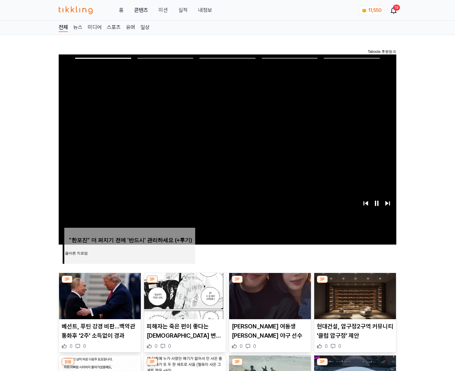
click at [355, 283] on img at bounding box center [355, 296] width 82 height 46
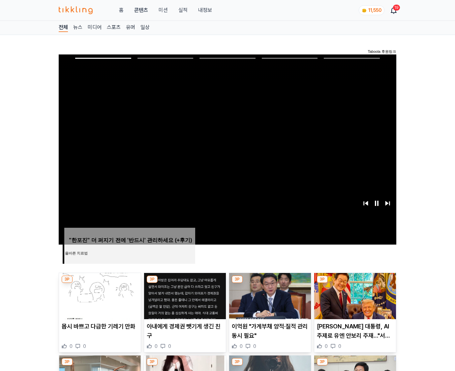
click at [355, 283] on img at bounding box center [355, 296] width 82 height 46
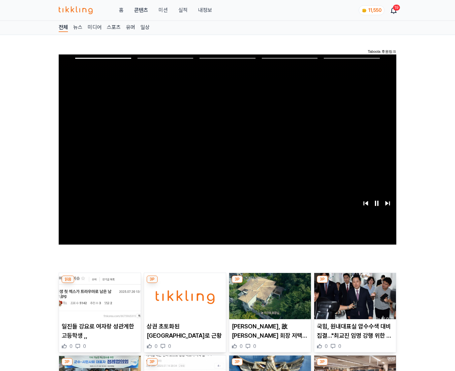
click at [355, 283] on img at bounding box center [355, 296] width 82 height 46
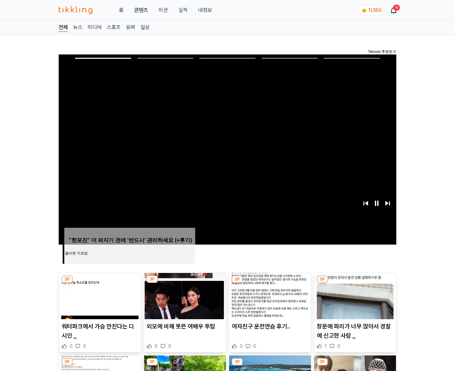
click at [355, 283] on img at bounding box center [355, 296] width 82 height 46
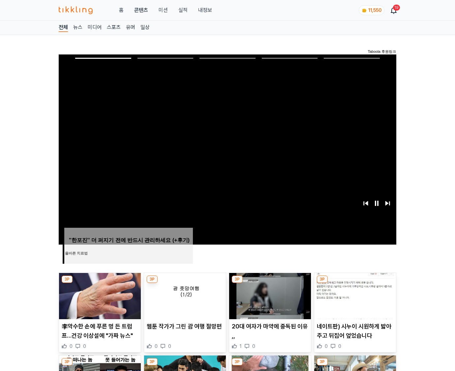
click at [355, 283] on img at bounding box center [355, 296] width 82 height 46
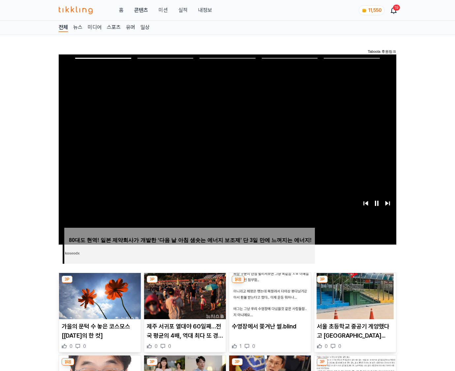
click at [355, 283] on img at bounding box center [355, 296] width 82 height 46
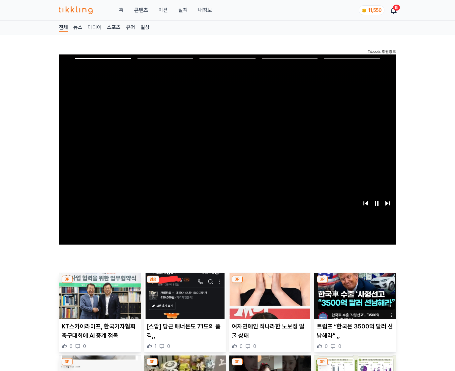
click at [355, 283] on img at bounding box center [355, 296] width 82 height 46
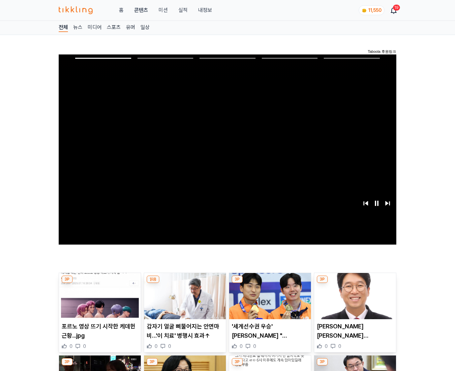
click at [355, 283] on img at bounding box center [355, 296] width 82 height 46
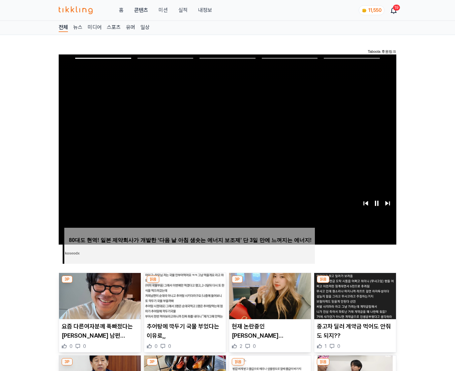
click at [355, 283] on img at bounding box center [355, 296] width 82 height 46
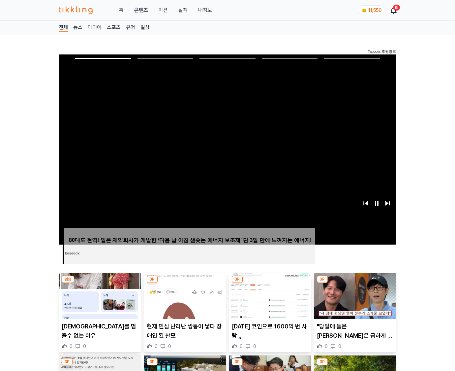
click at [355, 283] on img at bounding box center [355, 296] width 82 height 46
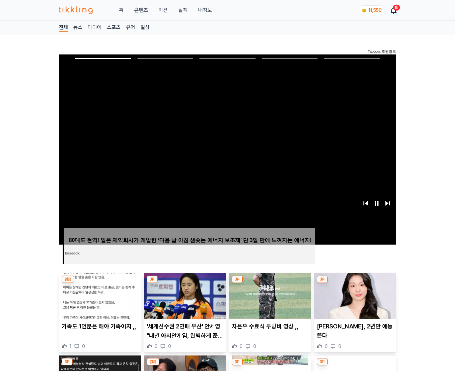
click at [355, 283] on img at bounding box center [355, 296] width 82 height 46
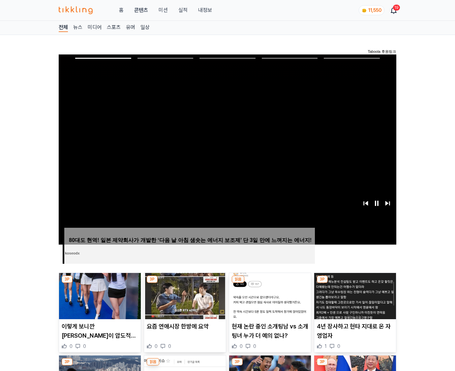
click at [355, 283] on img at bounding box center [355, 296] width 82 height 46
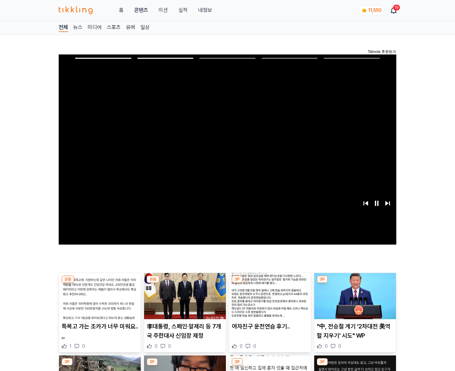
click at [355, 283] on img at bounding box center [355, 296] width 82 height 46
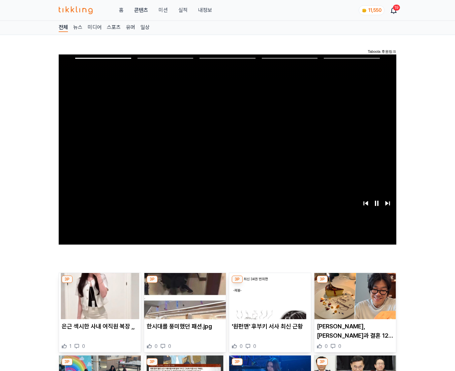
click at [355, 283] on img at bounding box center [355, 296] width 82 height 46
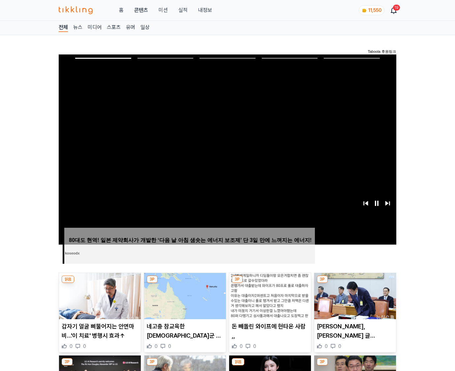
click at [355, 283] on img at bounding box center [355, 296] width 82 height 46
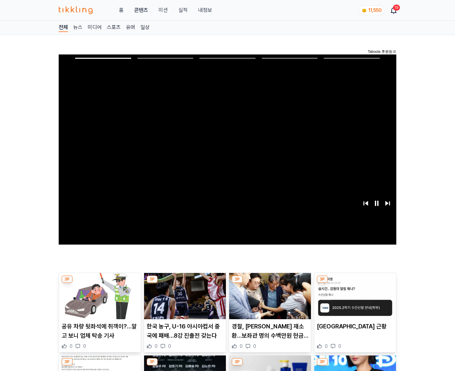
click at [355, 283] on img at bounding box center [355, 296] width 82 height 46
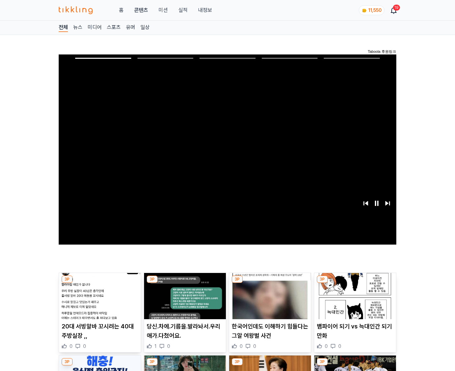
click at [355, 283] on img at bounding box center [355, 296] width 82 height 46
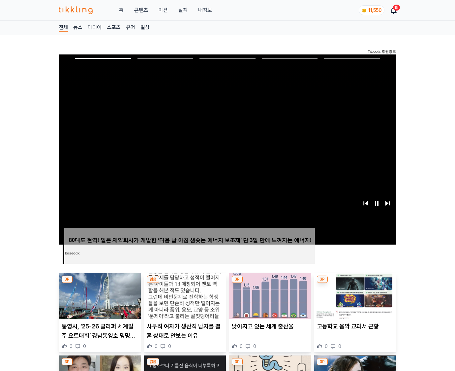
click at [355, 283] on img at bounding box center [355, 296] width 82 height 46
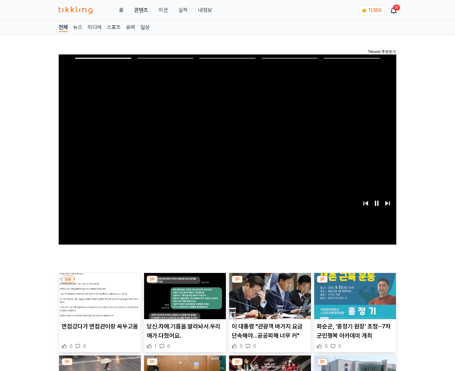
click at [355, 283] on img at bounding box center [355, 296] width 82 height 46
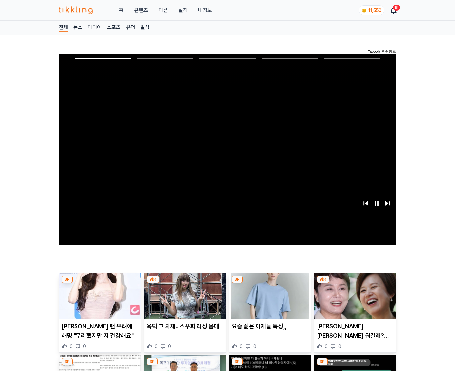
click at [355, 283] on img at bounding box center [355, 296] width 82 height 46
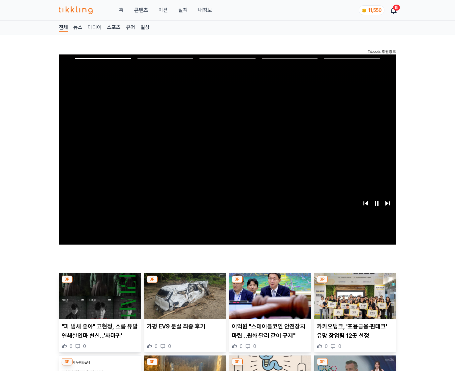
click at [355, 283] on img at bounding box center [355, 296] width 82 height 46
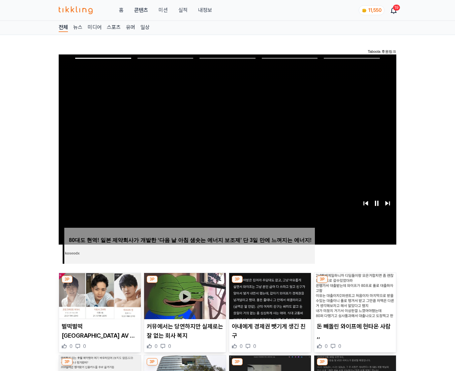
click at [355, 283] on img at bounding box center [355, 296] width 82 height 46
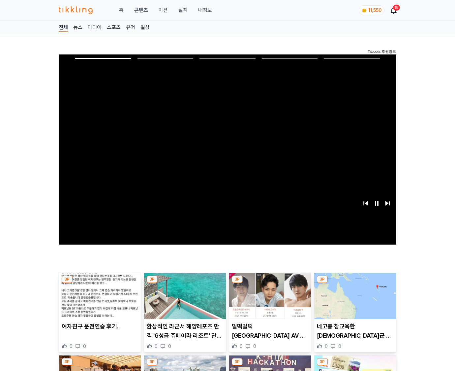
click at [355, 283] on img at bounding box center [355, 296] width 82 height 46
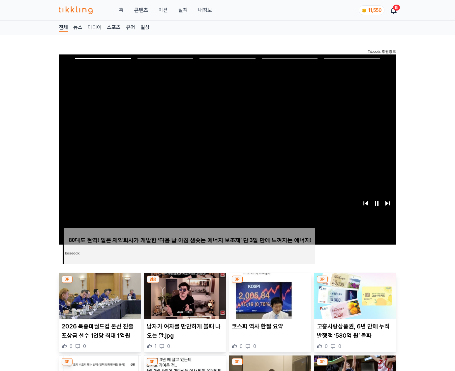
click at [355, 283] on img at bounding box center [355, 296] width 82 height 46
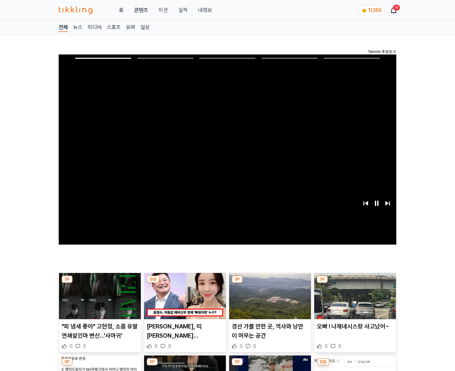
click at [355, 283] on img at bounding box center [355, 296] width 82 height 46
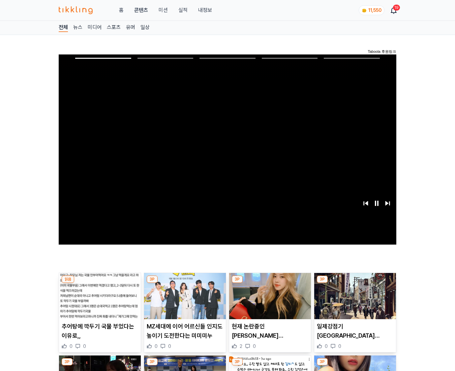
click at [355, 283] on img at bounding box center [355, 296] width 82 height 46
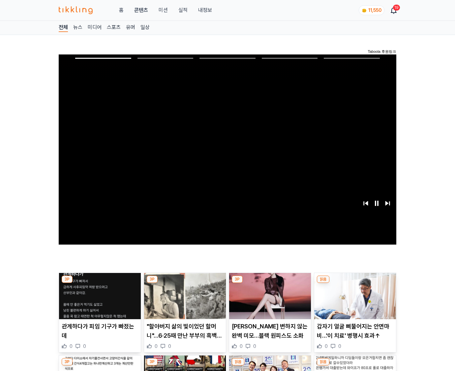
click at [355, 283] on img at bounding box center [355, 296] width 82 height 46
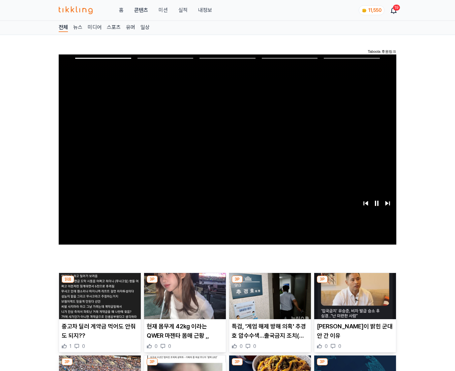
click at [355, 283] on img at bounding box center [355, 296] width 82 height 46
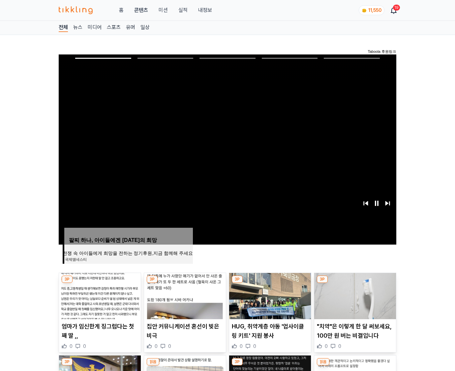
click at [355, 283] on img at bounding box center [355, 296] width 82 height 46
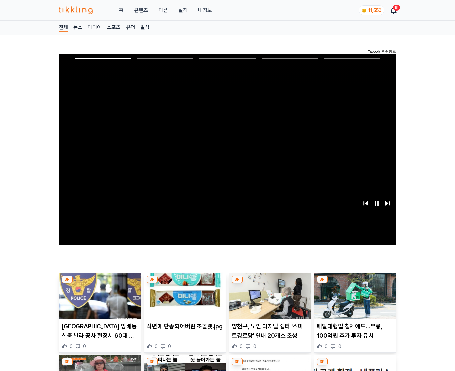
click at [355, 283] on img at bounding box center [355, 296] width 82 height 46
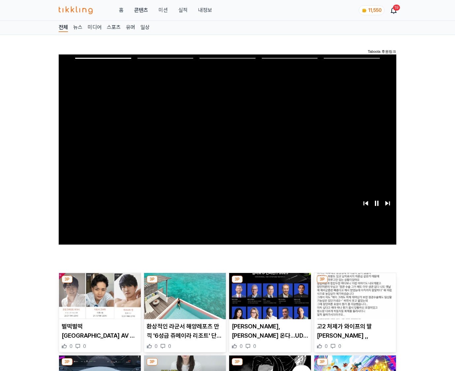
click at [355, 283] on img at bounding box center [355, 296] width 82 height 46
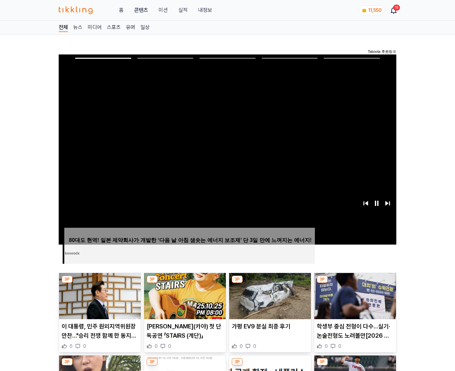
click at [355, 283] on img at bounding box center [355, 296] width 82 height 46
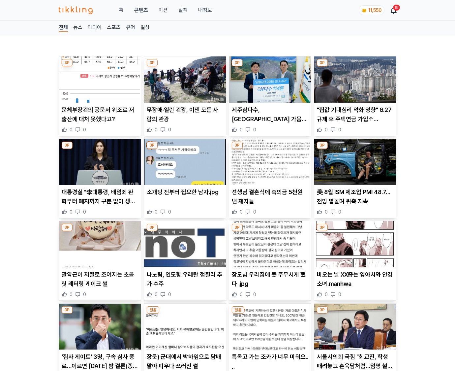
click at [355, 283] on p "비오는 날 XX줍는 양아치와 안경소녀.manhwa" at bounding box center [355, 279] width 77 height 18
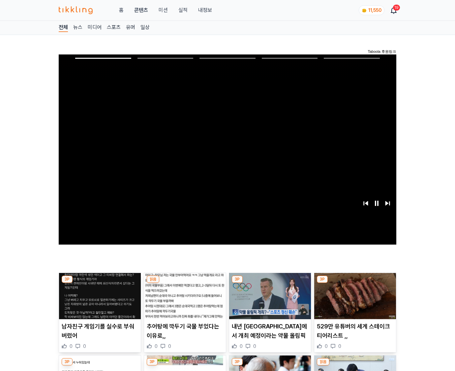
click at [355, 283] on img at bounding box center [355, 296] width 82 height 46
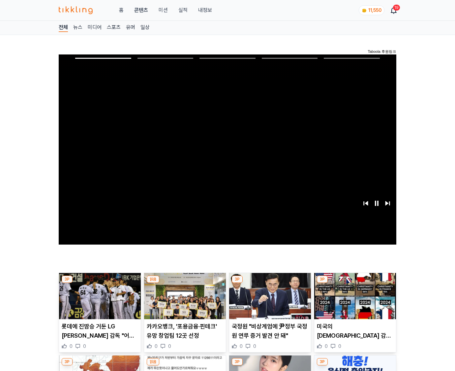
click at [355, 283] on img at bounding box center [355, 296] width 82 height 46
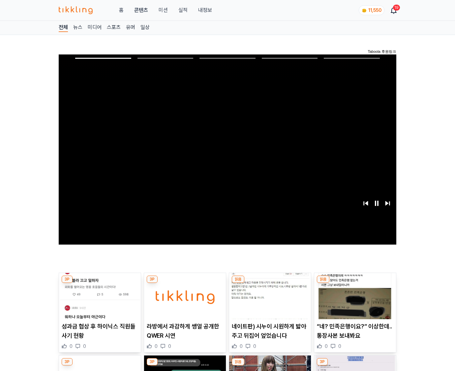
click at [355, 283] on img at bounding box center [355, 296] width 82 height 46
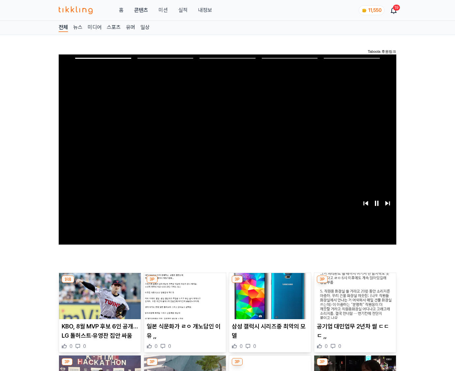
click at [355, 283] on img at bounding box center [355, 296] width 82 height 46
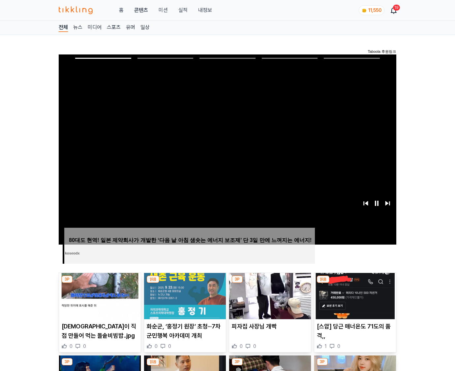
click at [355, 283] on img at bounding box center [355, 296] width 82 height 46
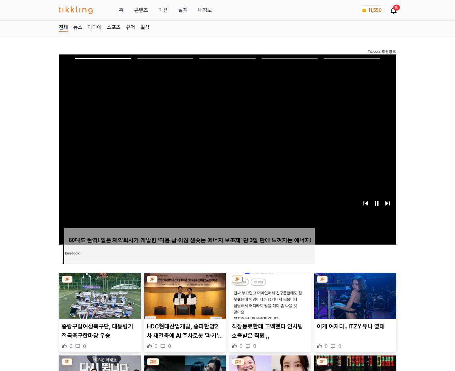
click at [355, 283] on img at bounding box center [355, 296] width 82 height 46
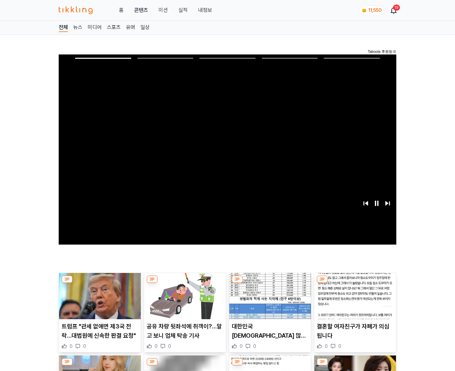
click at [355, 283] on img at bounding box center [355, 296] width 82 height 46
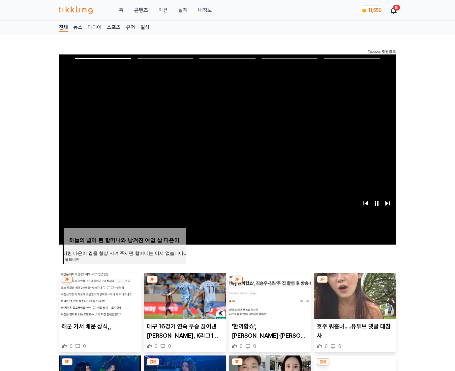
click at [355, 283] on img at bounding box center [355, 296] width 82 height 46
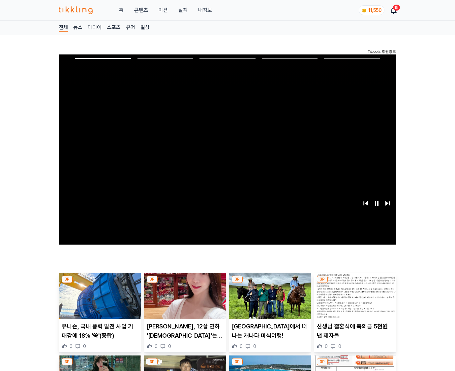
click at [355, 283] on img at bounding box center [355, 296] width 82 height 46
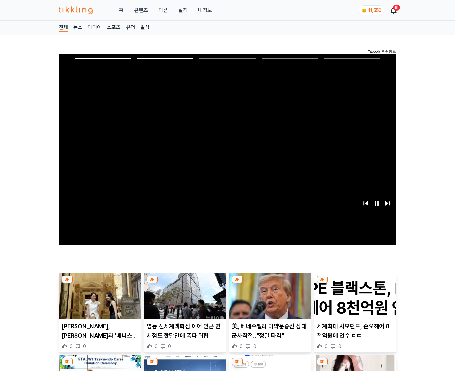
click at [355, 283] on img at bounding box center [355, 296] width 82 height 46
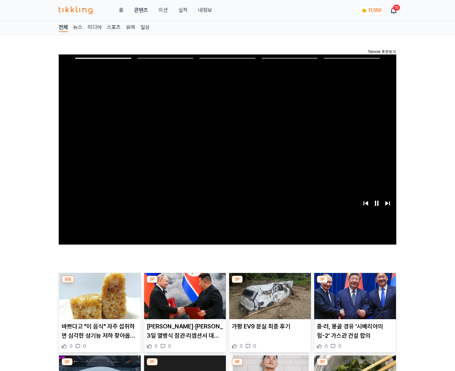
click at [355, 283] on img at bounding box center [355, 296] width 82 height 46
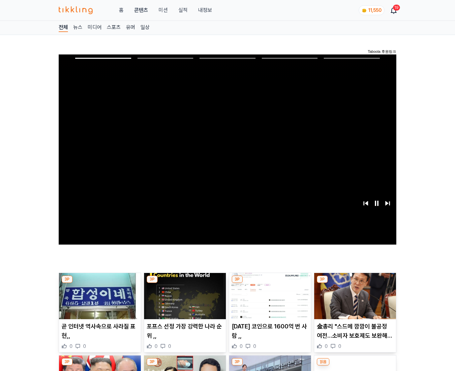
click at [355, 283] on img at bounding box center [355, 296] width 82 height 46
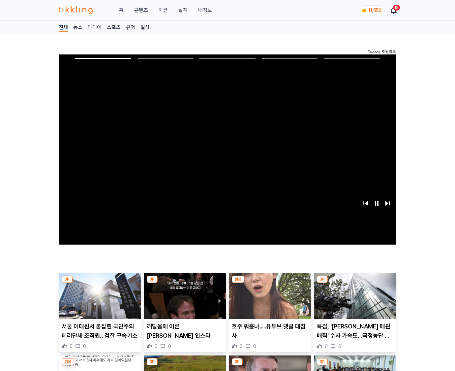
click at [355, 283] on img at bounding box center [355, 296] width 82 height 46
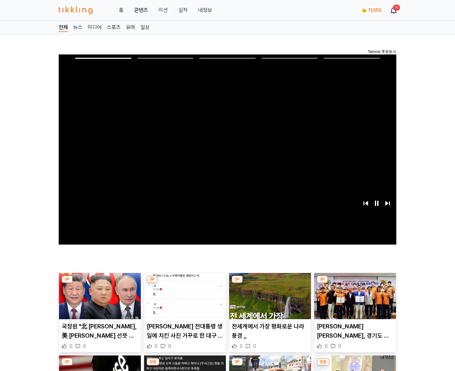
click at [355, 283] on img at bounding box center [355, 296] width 82 height 46
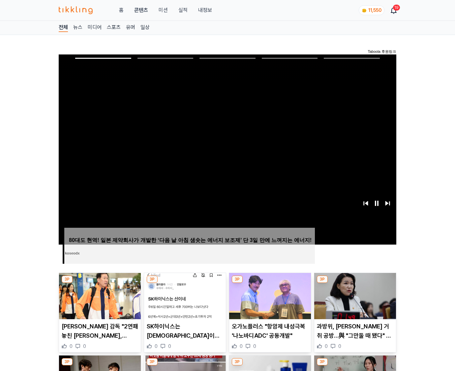
click at [355, 283] on img at bounding box center [355, 296] width 82 height 46
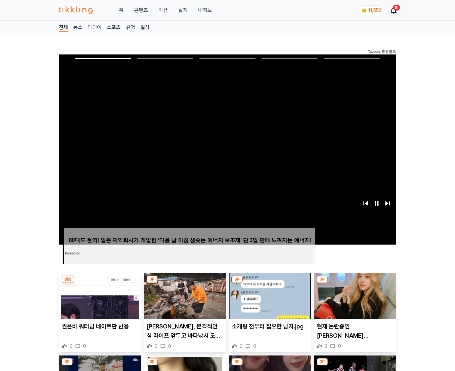
click at [355, 283] on img at bounding box center [355, 296] width 82 height 46
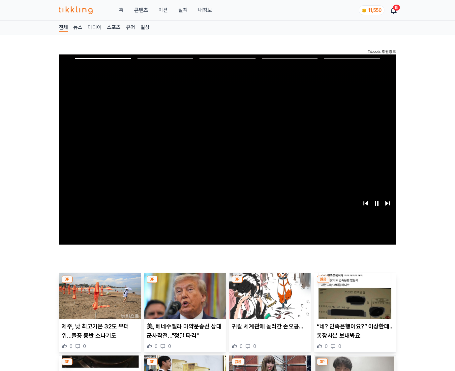
click at [355, 283] on img at bounding box center [355, 296] width 82 height 46
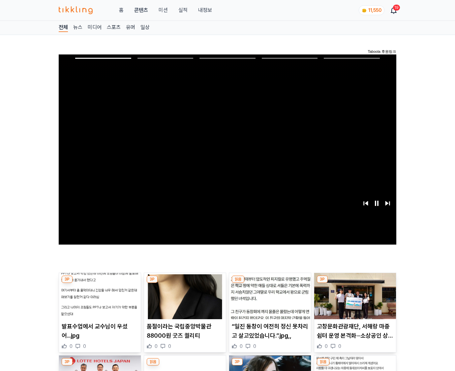
click at [355, 283] on img at bounding box center [355, 296] width 82 height 46
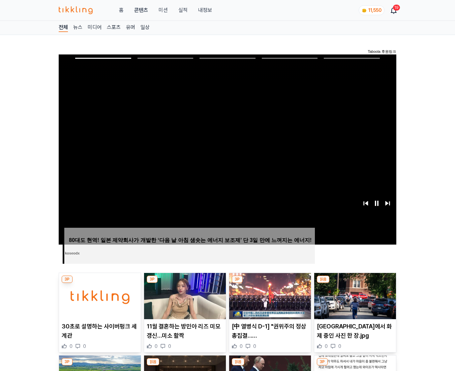
click at [355, 283] on img at bounding box center [355, 296] width 82 height 46
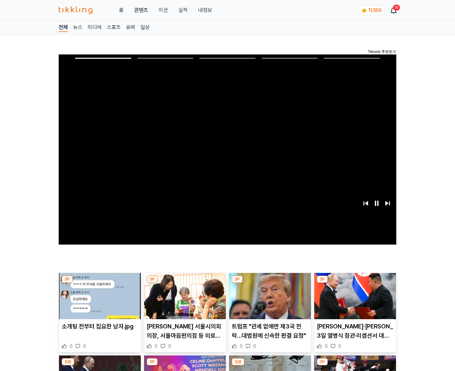
click at [355, 283] on img at bounding box center [355, 296] width 82 height 46
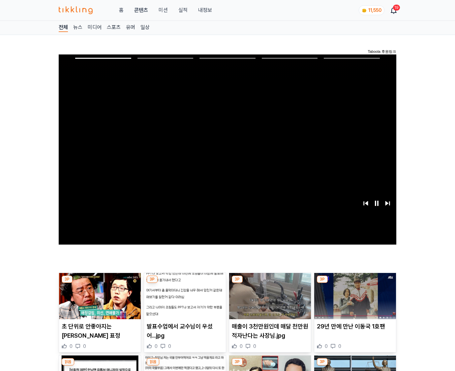
click at [355, 283] on img at bounding box center [355, 296] width 82 height 46
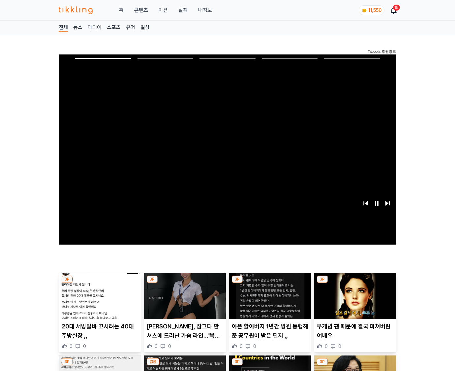
click at [355, 283] on img at bounding box center [355, 296] width 82 height 46
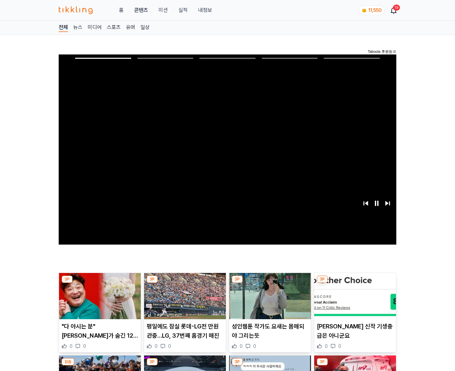
click at [355, 283] on img at bounding box center [355, 296] width 82 height 46
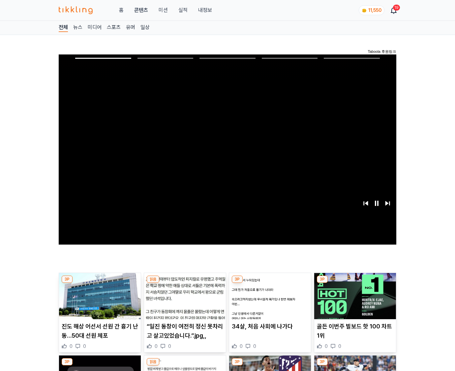
click at [355, 283] on img at bounding box center [355, 296] width 82 height 46
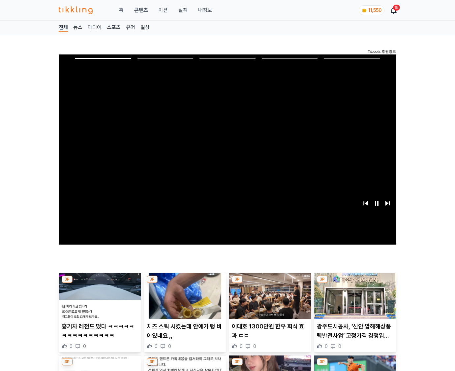
click at [355, 283] on img at bounding box center [355, 296] width 82 height 46
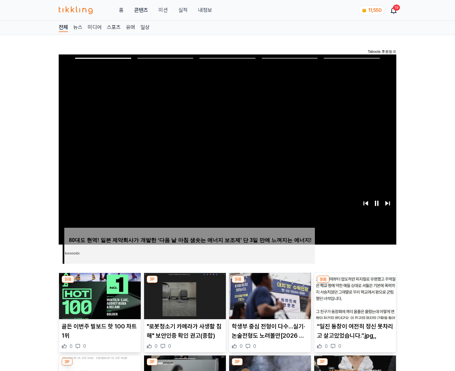
click at [355, 283] on img at bounding box center [355, 296] width 82 height 46
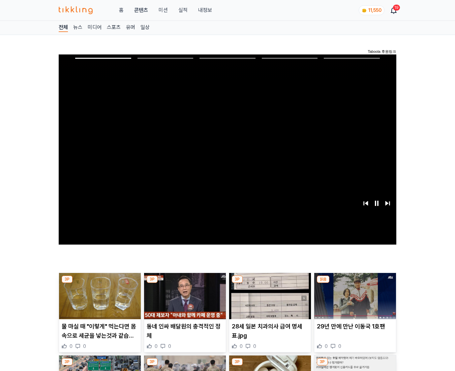
click at [355, 283] on img at bounding box center [355, 296] width 82 height 46
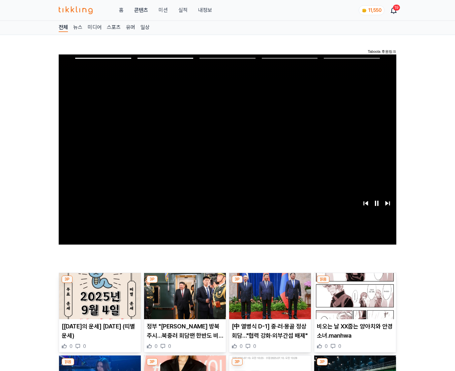
click at [355, 283] on img at bounding box center [355, 296] width 82 height 46
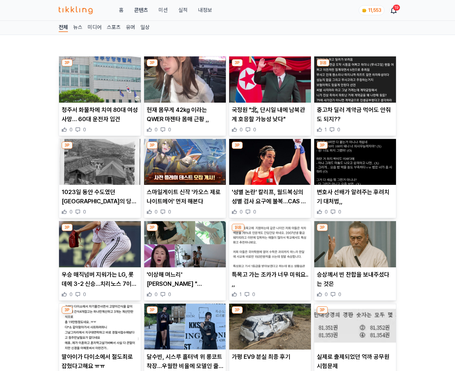
click at [355, 283] on p "승상께서 빈 찬합을 보내주셨다는 것은" at bounding box center [355, 279] width 77 height 18
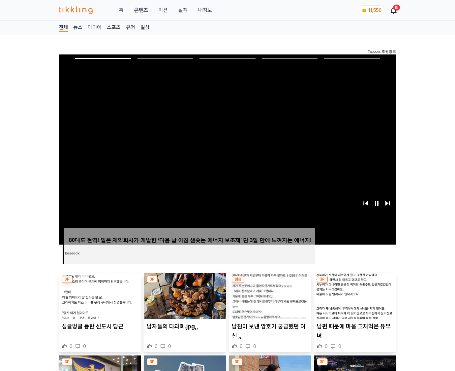
click at [355, 283] on img at bounding box center [355, 296] width 82 height 46
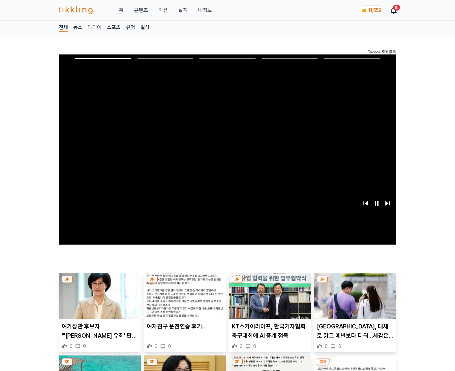
click at [355, 283] on img at bounding box center [355, 296] width 82 height 46
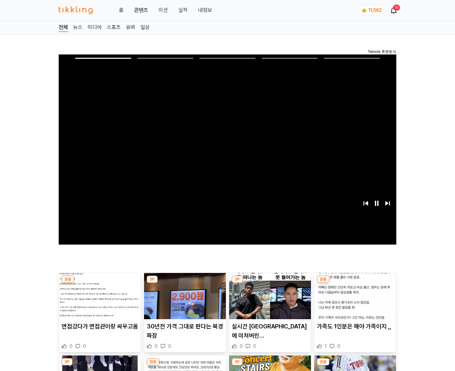
click at [355, 283] on img at bounding box center [355, 296] width 82 height 46
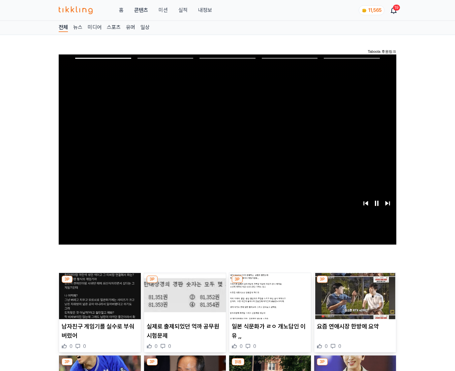
click at [355, 283] on img at bounding box center [355, 296] width 82 height 46
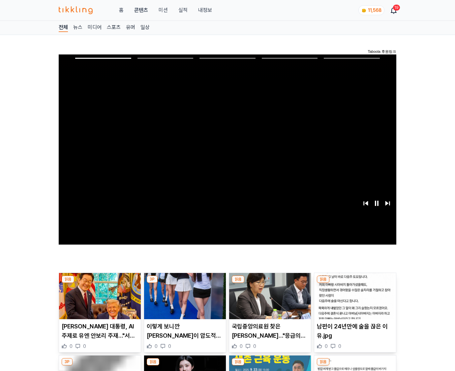
click at [355, 283] on img at bounding box center [355, 296] width 82 height 46
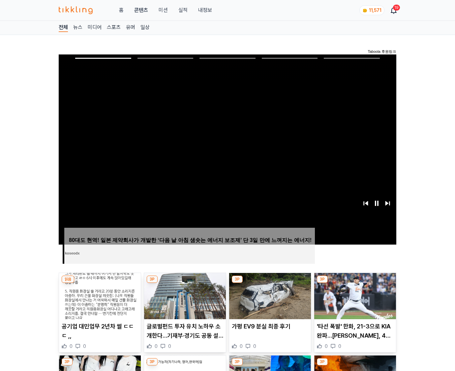
click at [355, 283] on img at bounding box center [355, 296] width 82 height 46
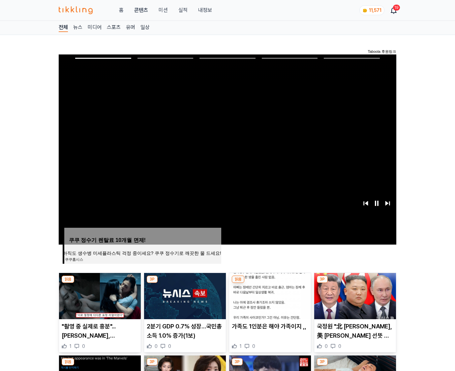
click at [355, 283] on img at bounding box center [355, 296] width 82 height 46
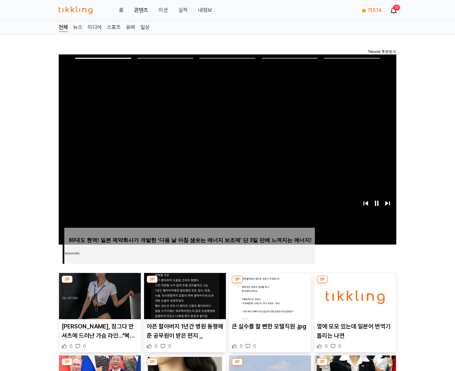
click at [355, 283] on img at bounding box center [355, 296] width 82 height 46
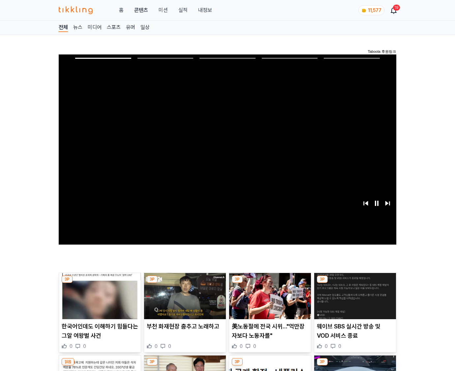
click at [355, 283] on img at bounding box center [355, 296] width 82 height 46
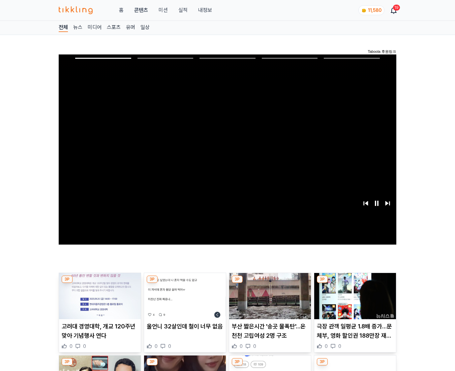
click at [355, 283] on img at bounding box center [355, 296] width 82 height 46
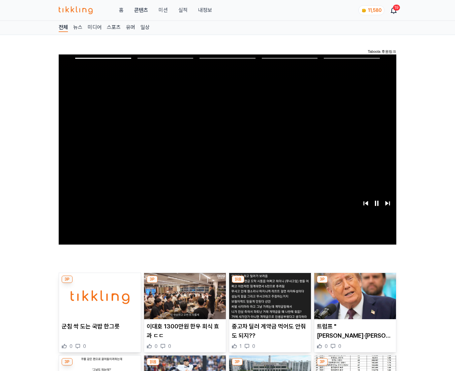
click at [355, 283] on img at bounding box center [355, 296] width 82 height 46
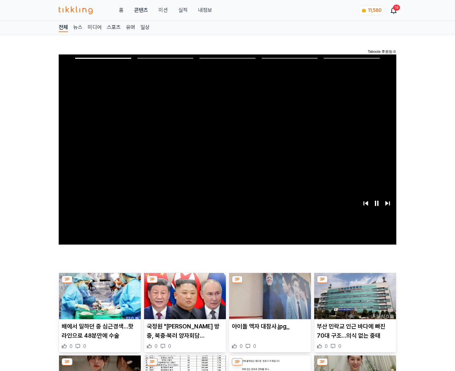
click at [355, 283] on img at bounding box center [355, 296] width 82 height 46
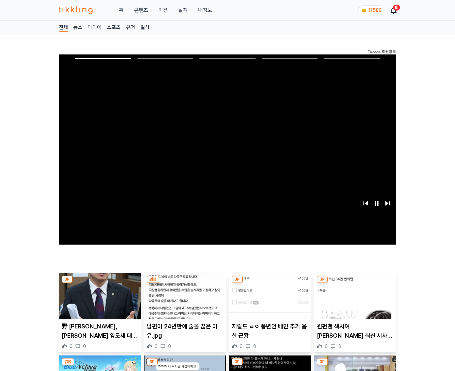
click at [355, 283] on img at bounding box center [355, 296] width 82 height 46
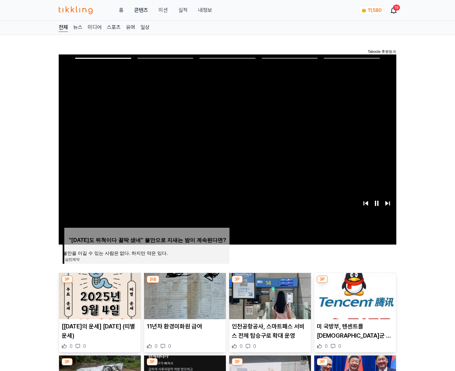
click at [355, 283] on img at bounding box center [355, 296] width 82 height 46
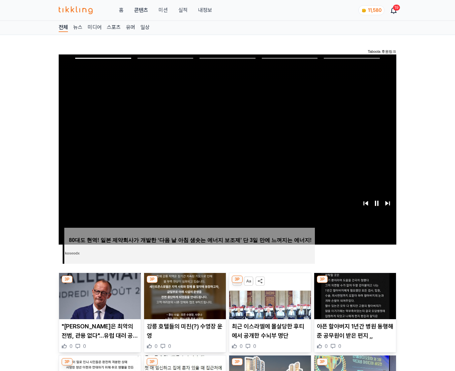
click at [355, 283] on img at bounding box center [355, 296] width 82 height 46
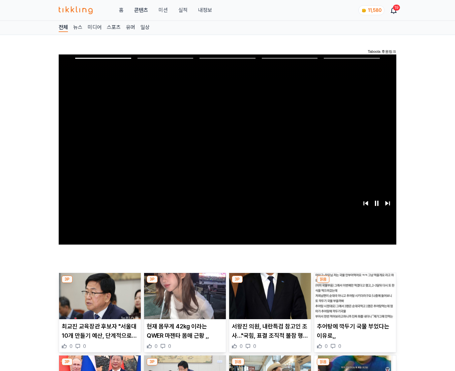
click at [355, 283] on img at bounding box center [355, 296] width 82 height 46
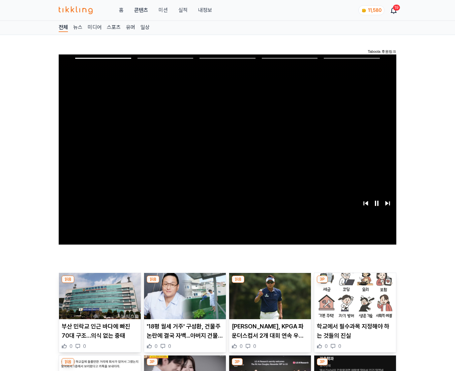
click at [355, 283] on img at bounding box center [355, 296] width 82 height 46
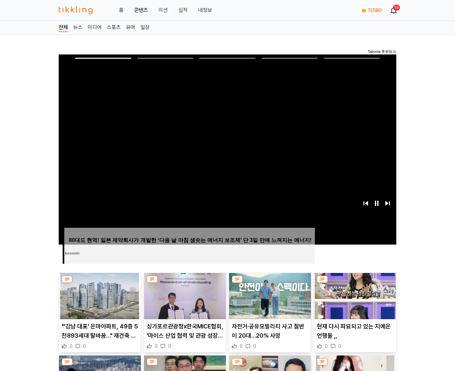
click at [355, 283] on img at bounding box center [355, 296] width 82 height 46
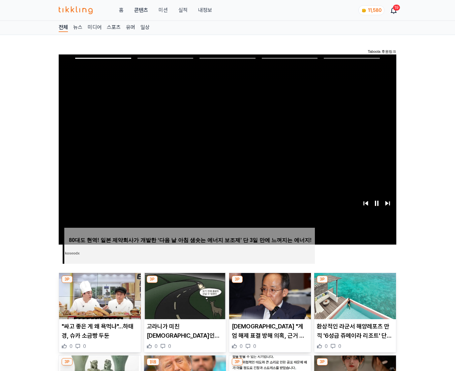
click at [355, 283] on img at bounding box center [355, 296] width 82 height 46
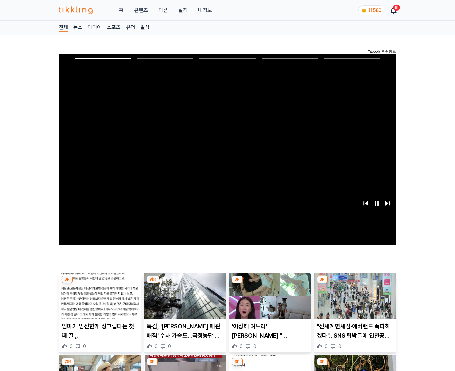
click at [355, 283] on img at bounding box center [355, 296] width 82 height 46
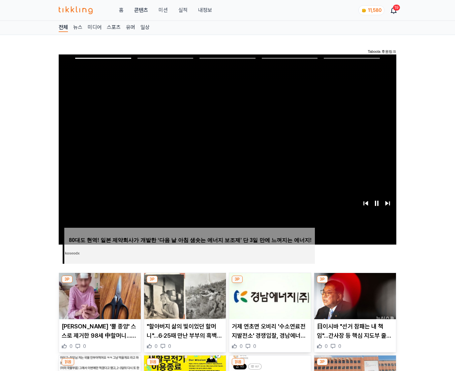
click at [355, 283] on img at bounding box center [355, 296] width 82 height 46
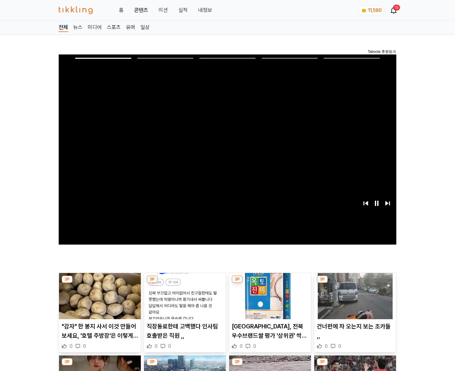
click at [355, 283] on img at bounding box center [355, 296] width 82 height 46
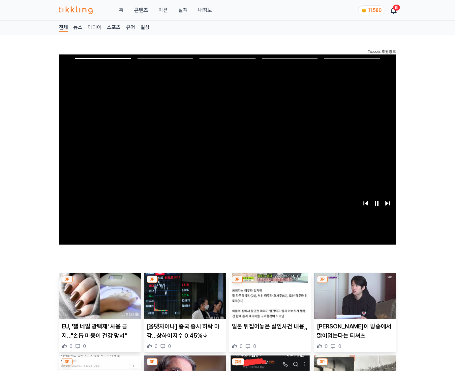
click at [355, 283] on img at bounding box center [355, 296] width 82 height 46
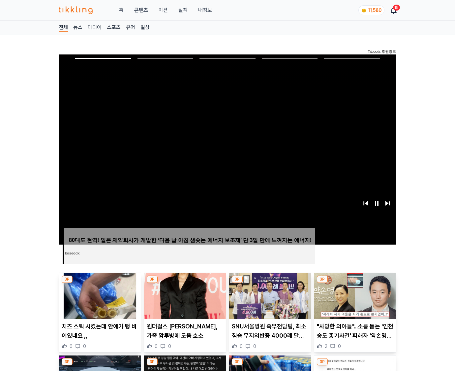
click at [355, 283] on img at bounding box center [355, 296] width 82 height 46
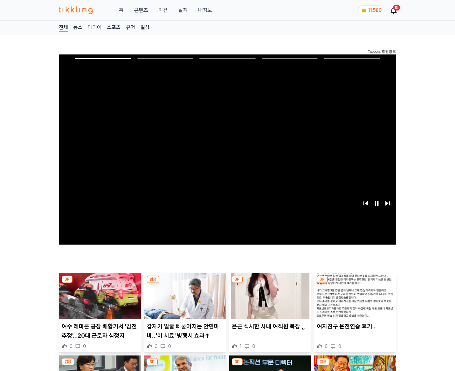
click at [355, 283] on img at bounding box center [355, 296] width 82 height 46
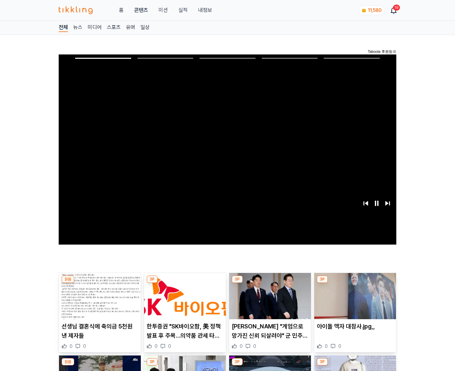
click at [355, 283] on img at bounding box center [355, 296] width 82 height 46
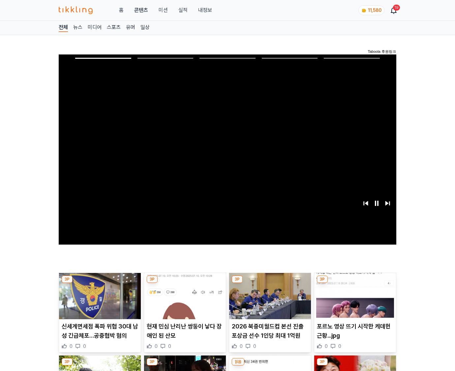
click at [355, 283] on img at bounding box center [355, 296] width 82 height 46
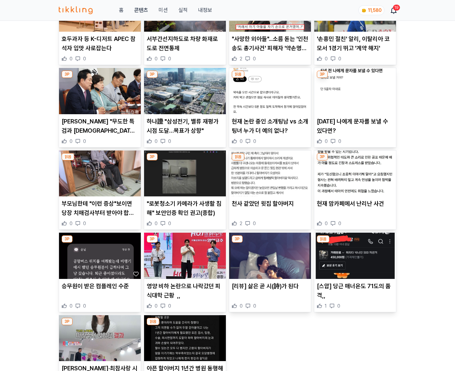
scroll to position [971, 0]
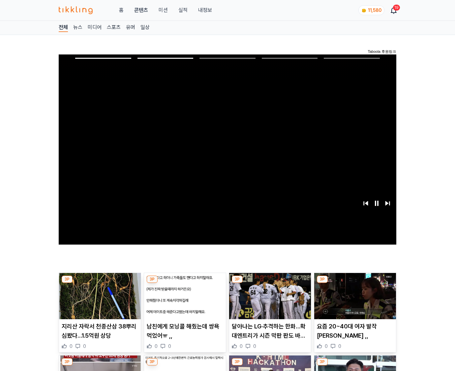
click at [355, 283] on img at bounding box center [355, 296] width 82 height 46
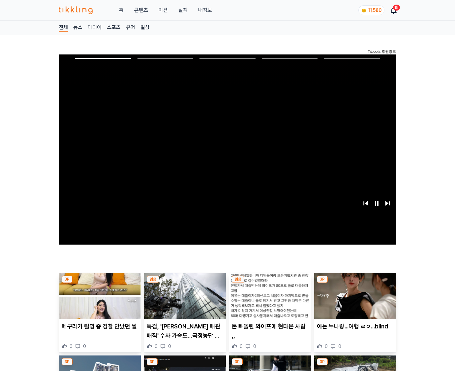
click at [355, 283] on img at bounding box center [355, 296] width 82 height 46
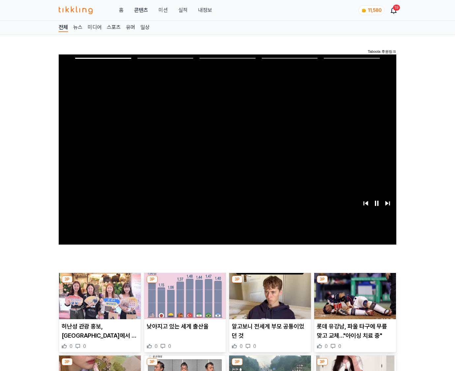
click at [355, 283] on img at bounding box center [355, 296] width 82 height 46
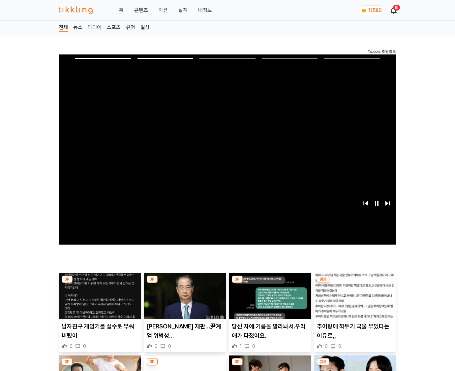
click at [355, 283] on img at bounding box center [355, 296] width 82 height 46
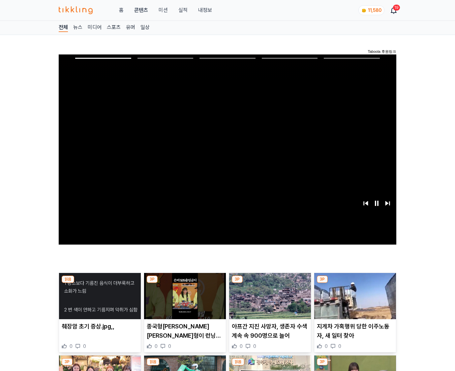
click at [355, 283] on img at bounding box center [355, 296] width 82 height 46
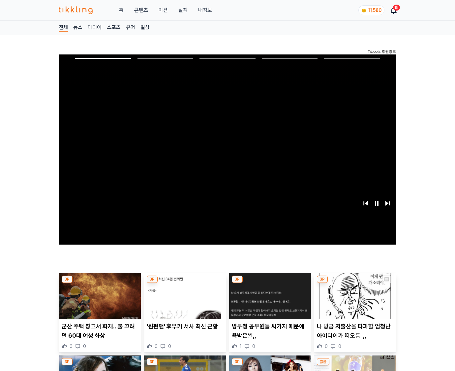
click at [355, 283] on img at bounding box center [355, 296] width 82 height 46
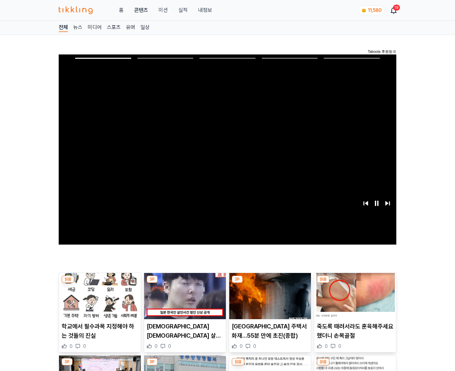
click at [355, 283] on img at bounding box center [355, 296] width 82 height 46
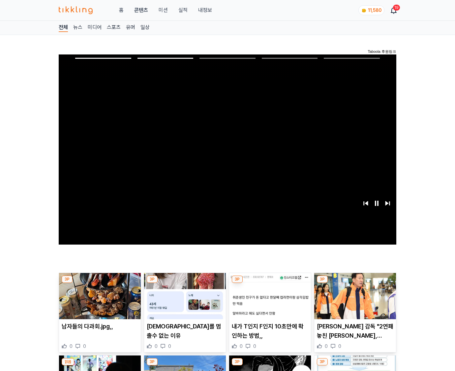
click at [355, 283] on img at bounding box center [355, 296] width 82 height 46
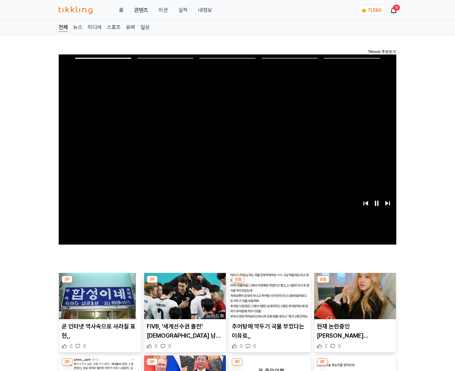
click at [355, 283] on img at bounding box center [355, 296] width 82 height 46
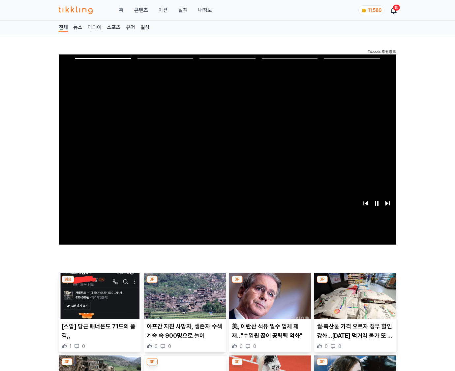
click at [355, 283] on img at bounding box center [355, 296] width 82 height 46
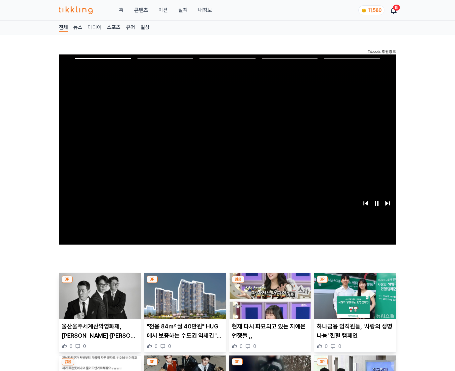
click at [355, 283] on img at bounding box center [355, 296] width 82 height 46
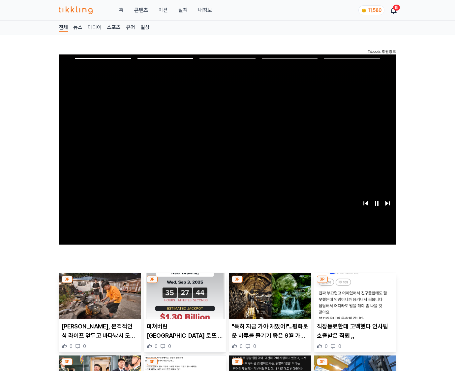
click at [355, 283] on img at bounding box center [355, 296] width 82 height 46
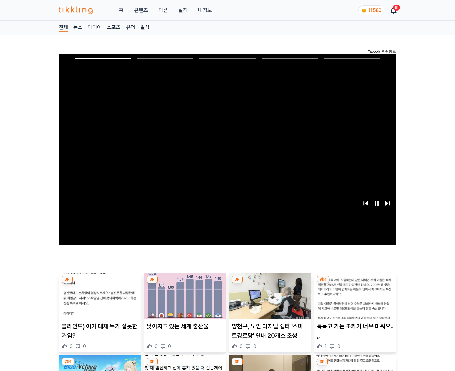
click at [355, 283] on img at bounding box center [355, 296] width 82 height 46
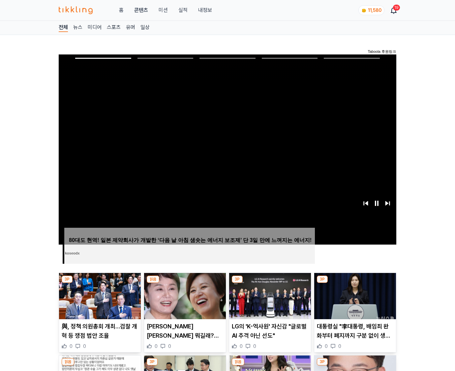
click at [355, 283] on img at bounding box center [355, 296] width 82 height 46
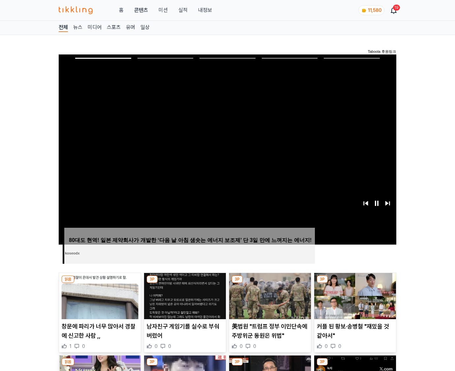
click at [355, 283] on img at bounding box center [355, 296] width 82 height 46
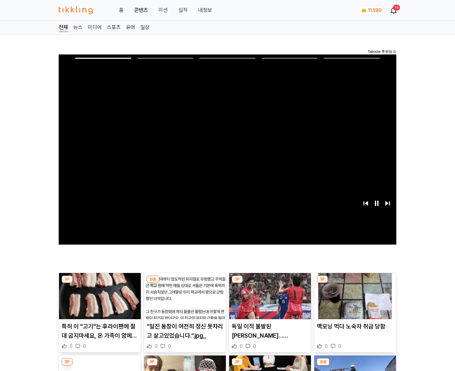
click at [355, 283] on img at bounding box center [355, 296] width 82 height 46
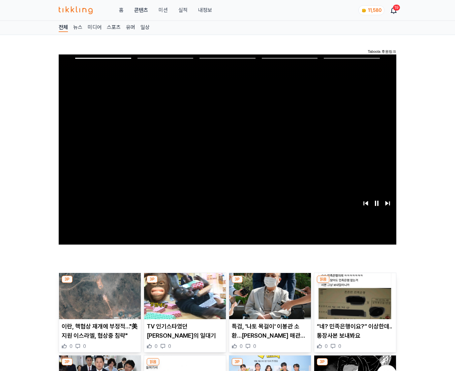
click at [355, 283] on img at bounding box center [355, 296] width 82 height 46
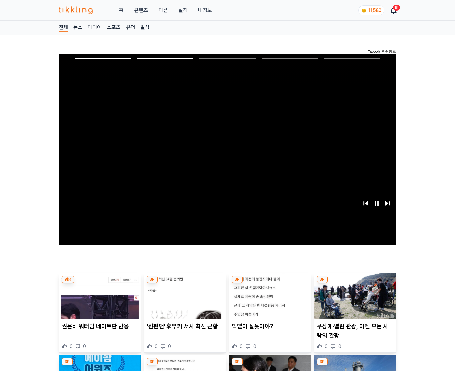
click at [355, 283] on img at bounding box center [355, 296] width 82 height 46
